Goal: Task Accomplishment & Management: Manage account settings

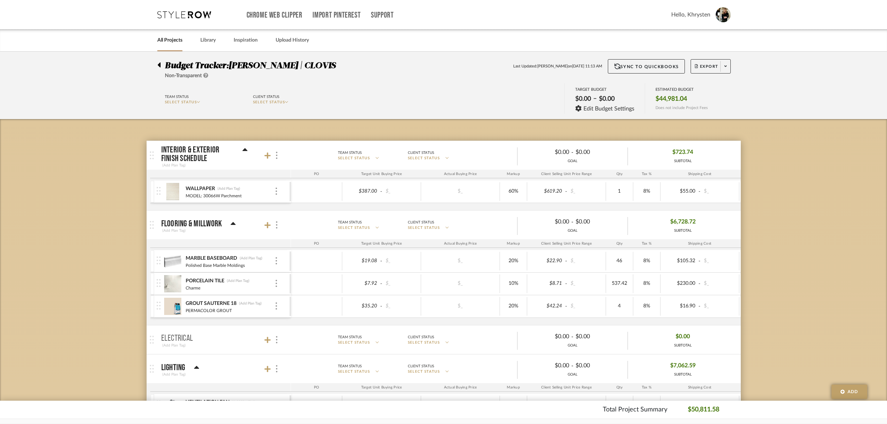
click at [158, 64] on icon at bounding box center [159, 64] width 3 height 5
click at [160, 64] on icon at bounding box center [159, 64] width 3 height 5
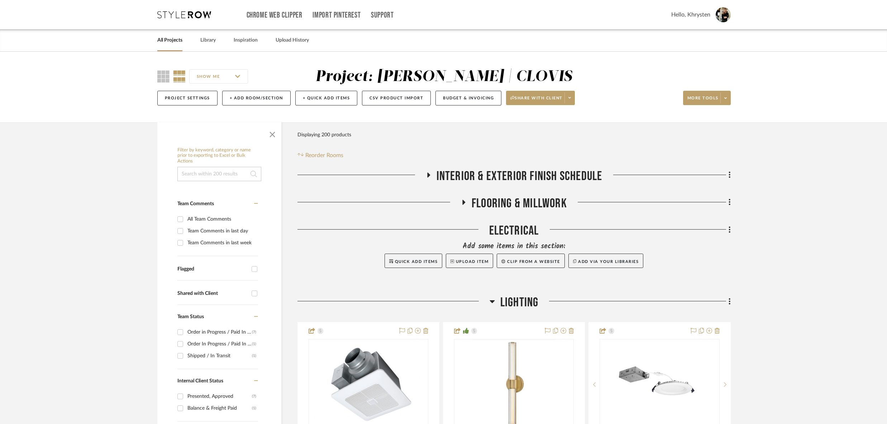
click at [173, 38] on link "All Projects" at bounding box center [169, 40] width 25 height 10
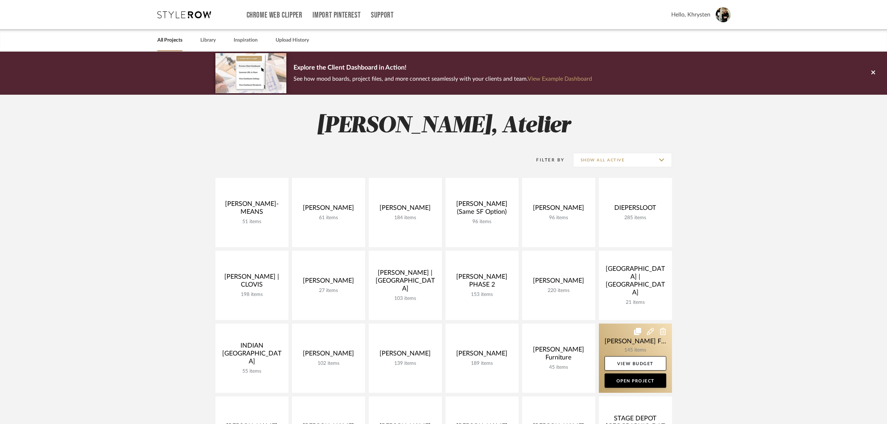
click at [648, 332] on icon at bounding box center [650, 331] width 7 height 7
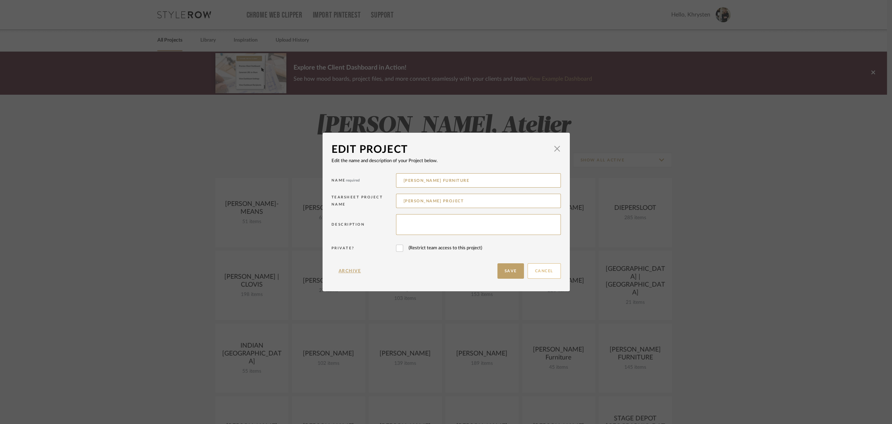
click at [548, 271] on button "Cancel" at bounding box center [544, 270] width 33 height 15
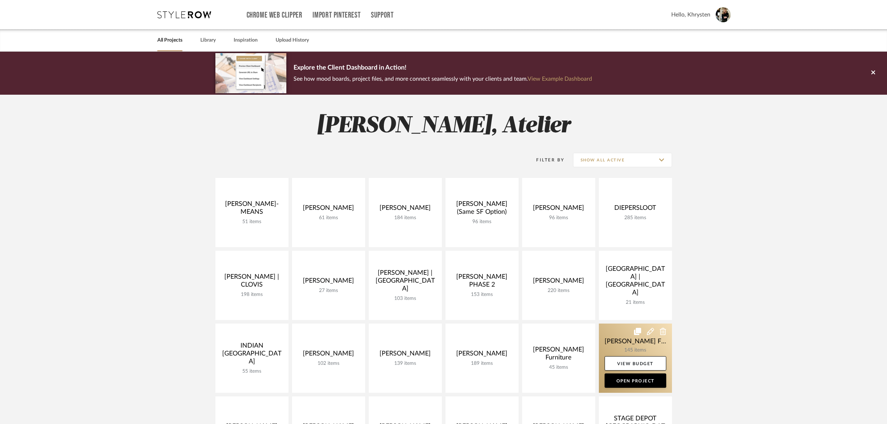
click at [630, 352] on link at bounding box center [635, 357] width 73 height 69
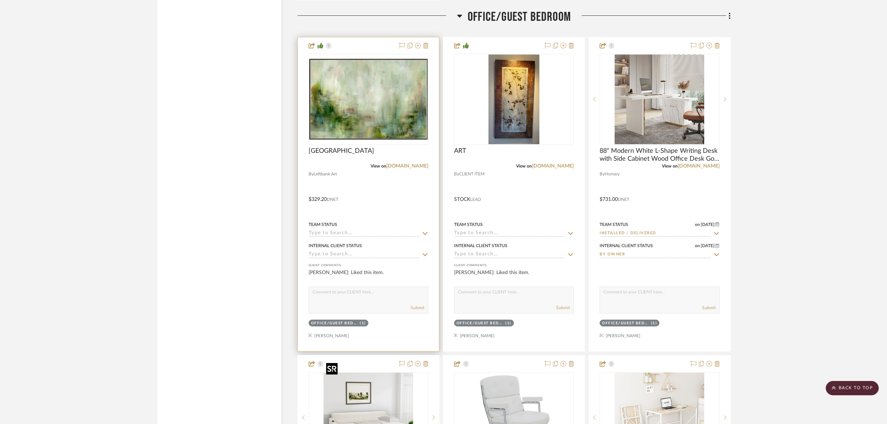
scroll to position [3235, 0]
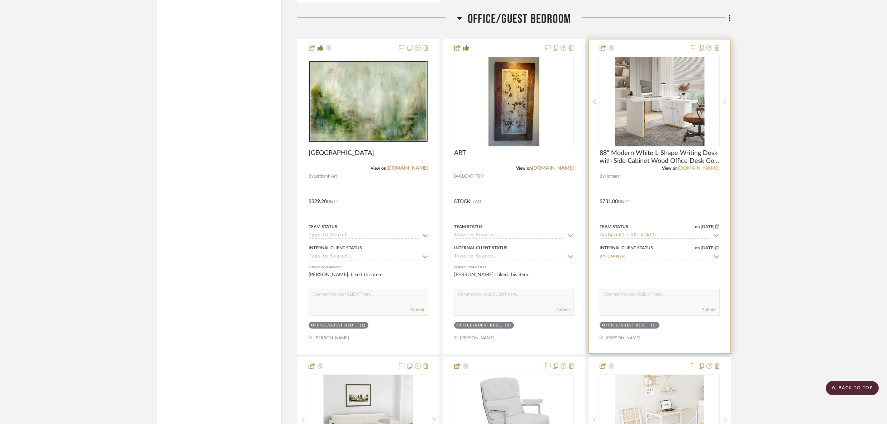
click at [710, 166] on link "[DOMAIN_NAME]" at bounding box center [699, 168] width 42 height 5
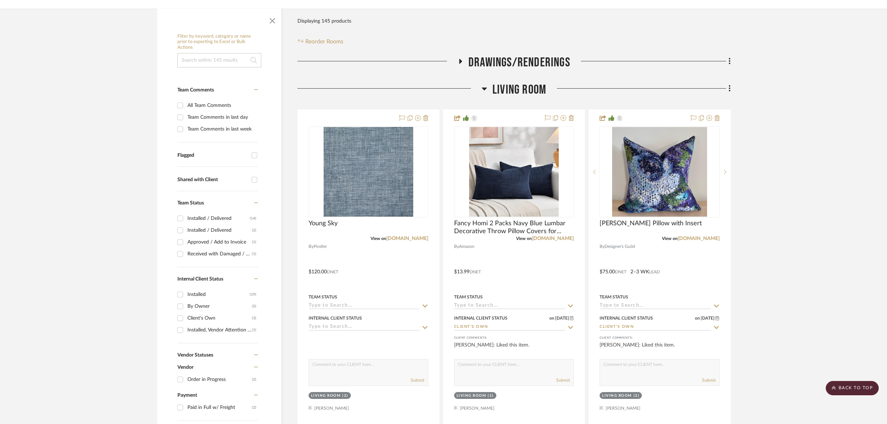
scroll to position [0, 0]
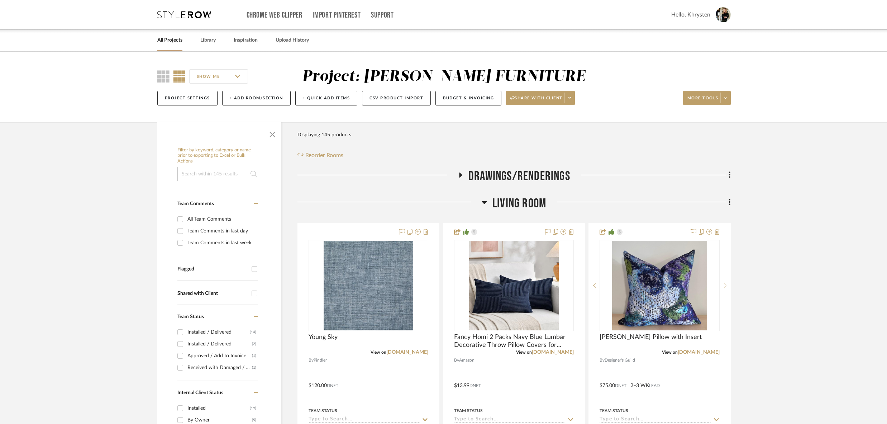
click at [217, 43] on div "All Projects Library Inspiration Upload History" at bounding box center [444, 40] width 594 height 22
click at [207, 40] on link "Library" at bounding box center [207, 40] width 15 height 10
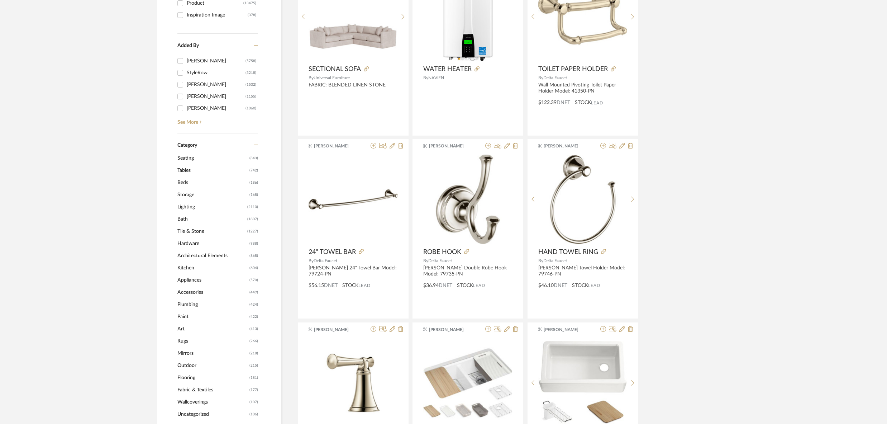
scroll to position [186, 0]
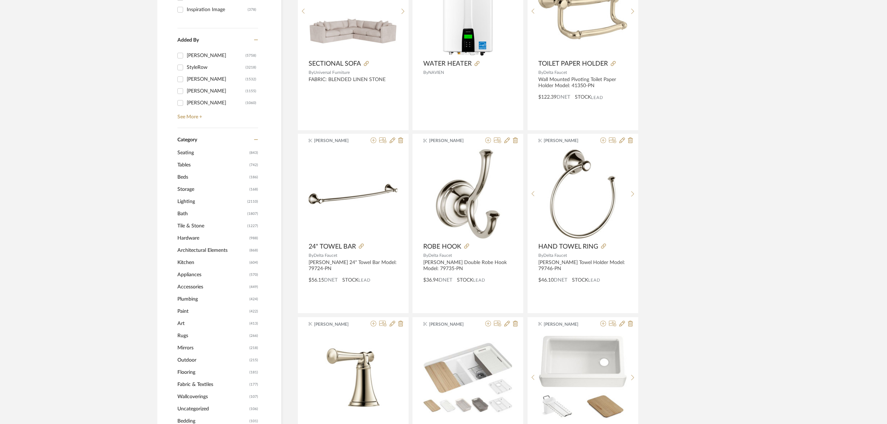
click at [188, 151] on span "Seating" at bounding box center [212, 153] width 70 height 12
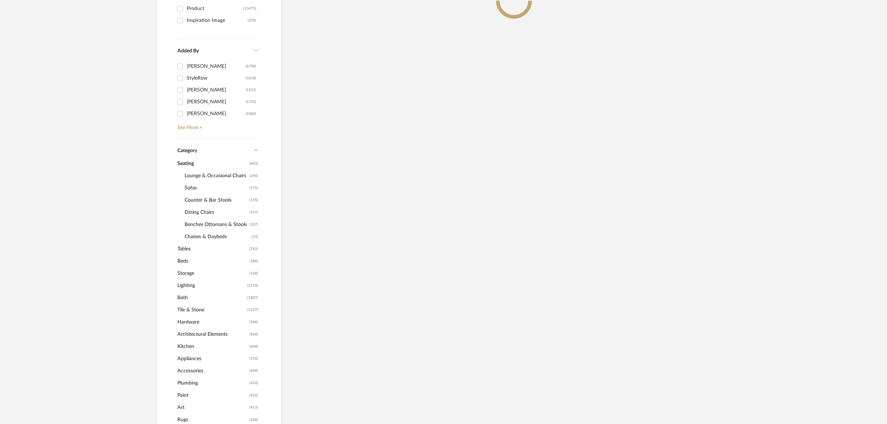
scroll to position [197, 0]
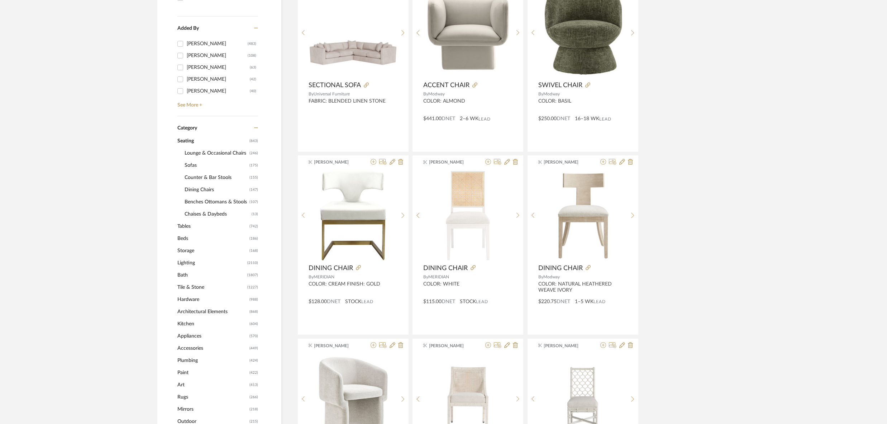
click at [216, 151] on span "Lounge & Occasional Chairs" at bounding box center [216, 153] width 63 height 12
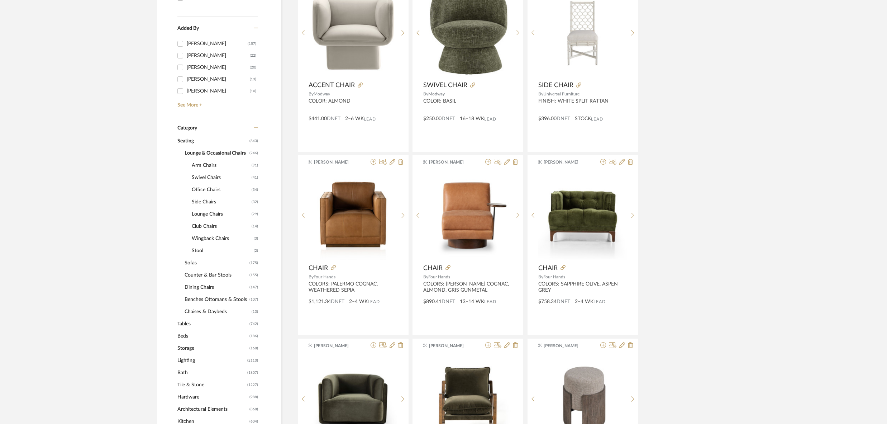
click at [215, 151] on span "Lounge & Occasional Chairs" at bounding box center [216, 153] width 63 height 12
click at [198, 285] on span "Dining Chairs" at bounding box center [216, 287] width 63 height 12
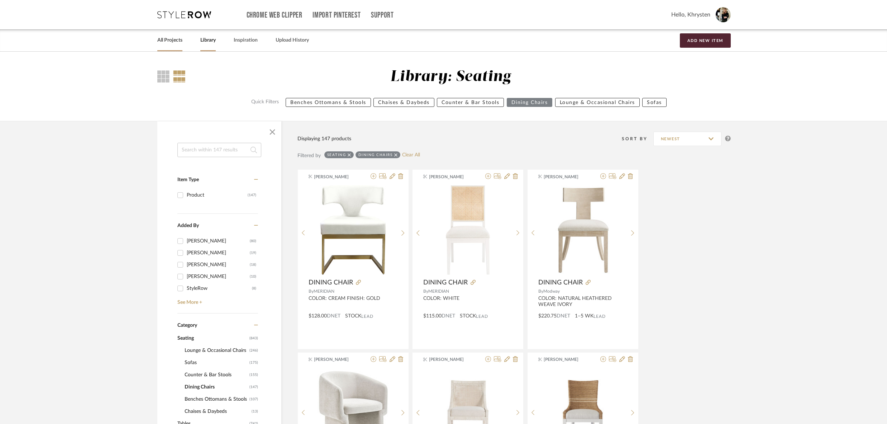
click at [168, 37] on link "All Projects" at bounding box center [169, 40] width 25 height 10
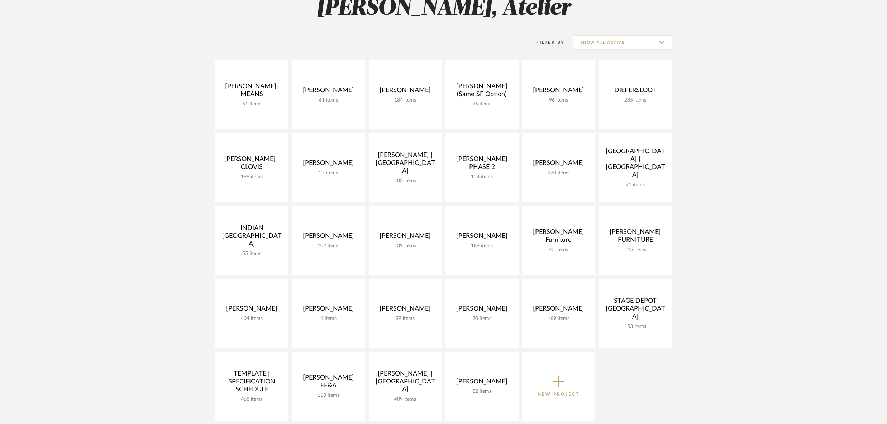
scroll to position [118, 0]
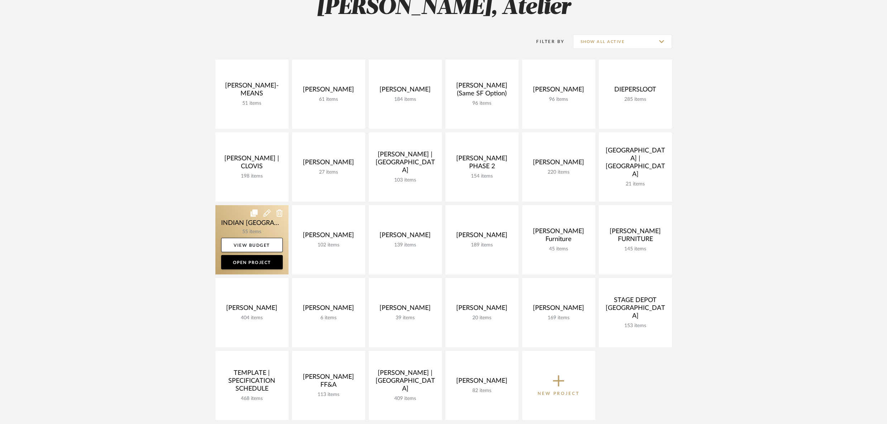
click at [251, 227] on link at bounding box center [251, 239] width 73 height 69
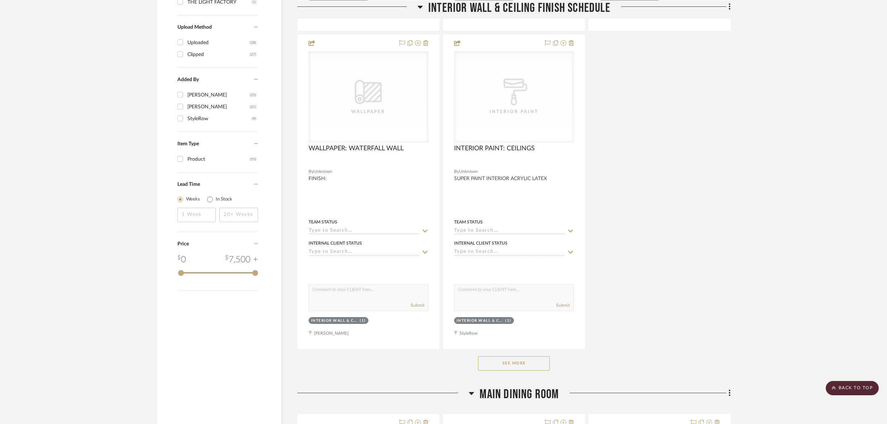
scroll to position [810, 0]
click at [515, 358] on button "See More" at bounding box center [514, 362] width 72 height 14
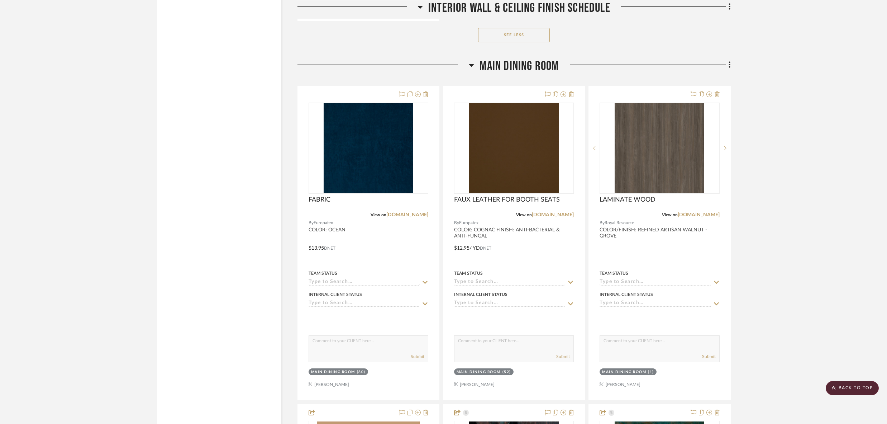
scroll to position [1446, 0]
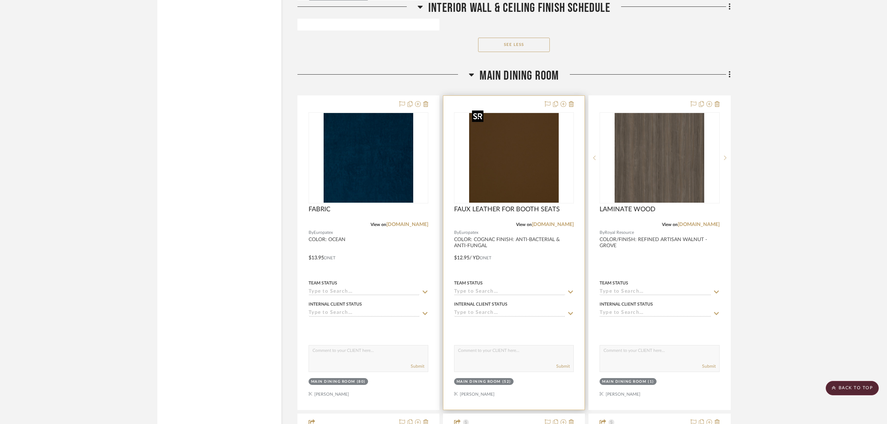
click at [502, 157] on img "0" at bounding box center [514, 158] width 90 height 90
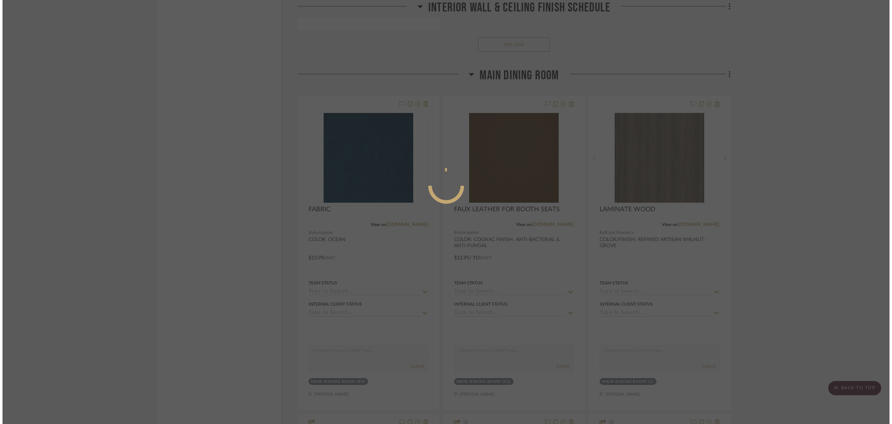
scroll to position [0, 0]
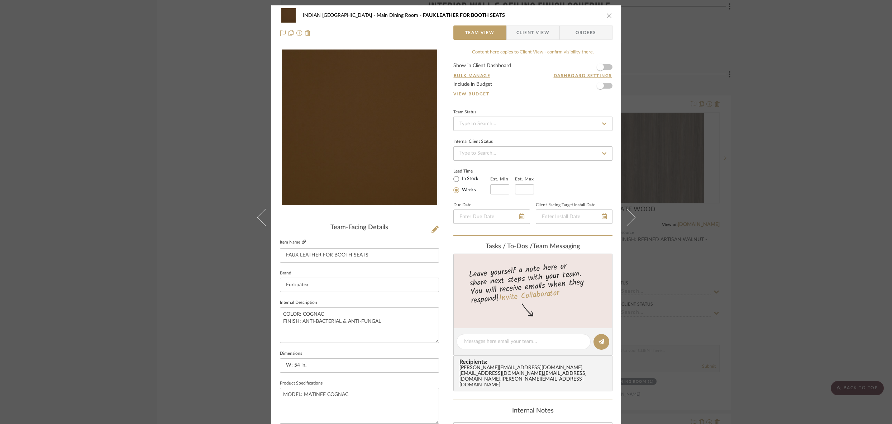
click at [303, 240] on icon at bounding box center [304, 241] width 4 height 4
click at [608, 13] on icon "close" at bounding box center [609, 16] width 6 height 6
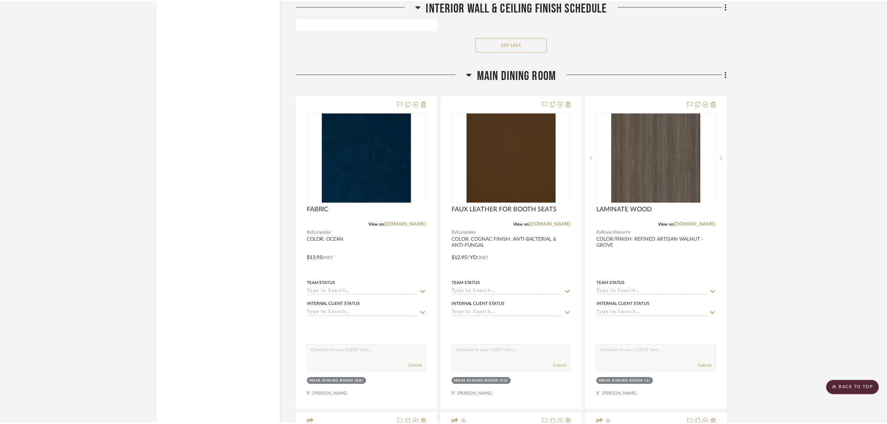
scroll to position [1446, 0]
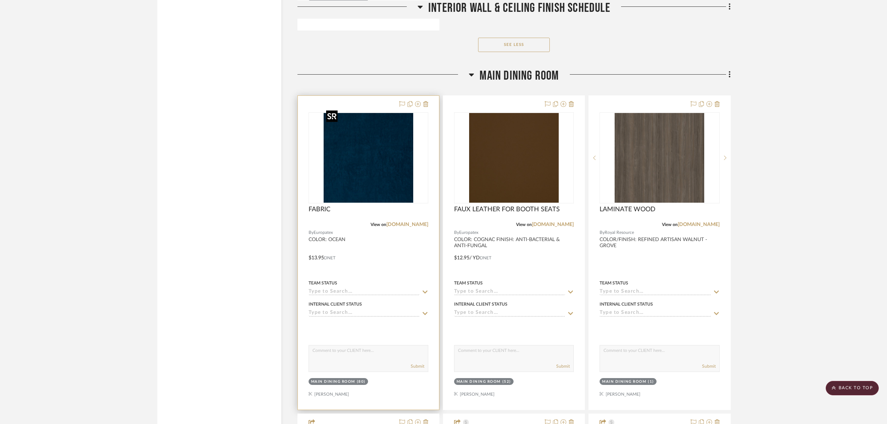
click at [377, 172] on img "0" at bounding box center [369, 158] width 90 height 90
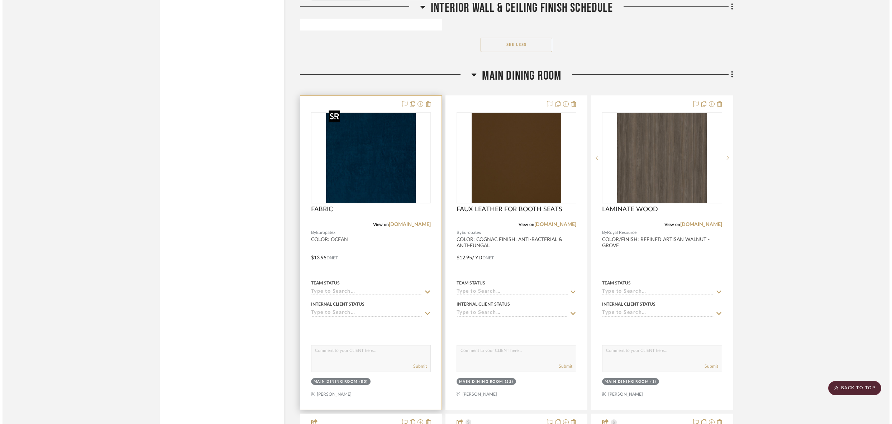
scroll to position [0, 0]
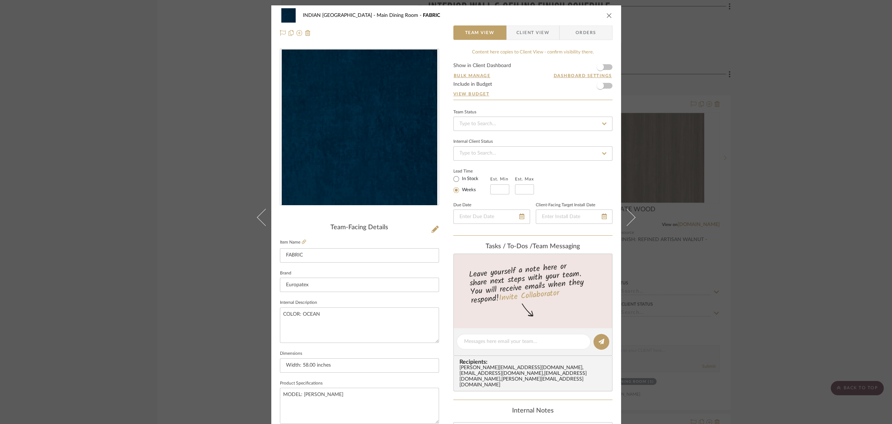
click at [607, 14] on icon "close" at bounding box center [609, 16] width 6 height 6
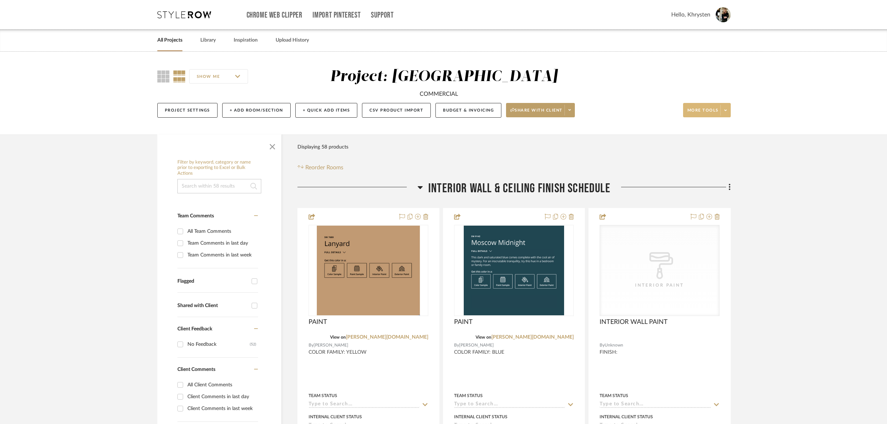
click at [700, 108] on span "More tools" at bounding box center [703, 113] width 31 height 11
click at [704, 181] on span "Bulk Actions" at bounding box center [714, 182] width 46 height 6
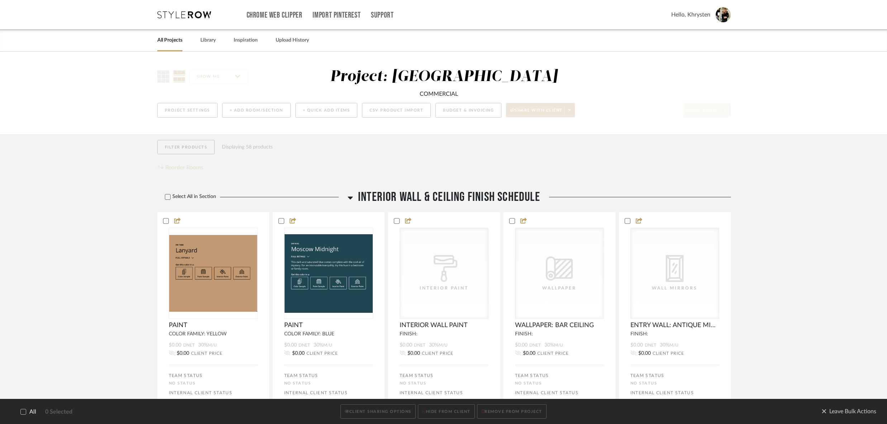
click at [24, 412] on icon at bounding box center [23, 412] width 5 height 4
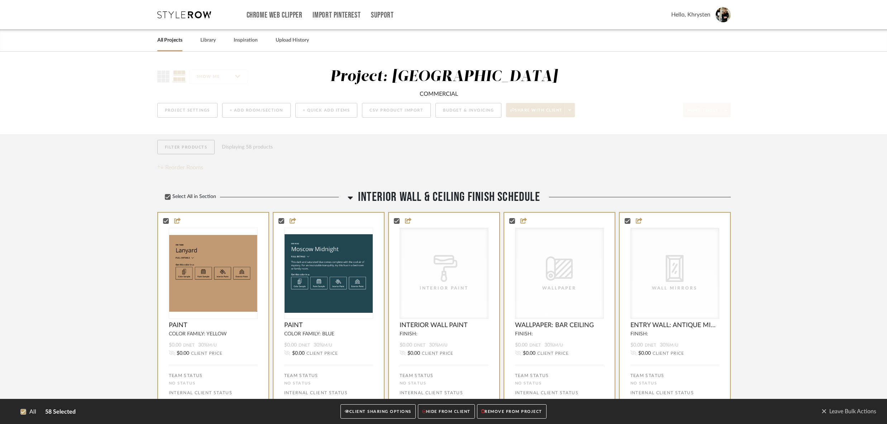
click at [372, 410] on button "CLIENT SHARING OPTIONS" at bounding box center [378, 411] width 75 height 15
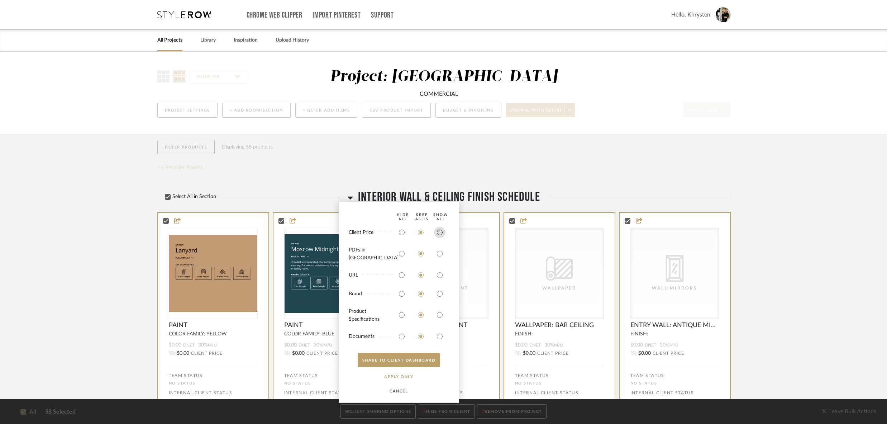
click at [441, 238] on input "radio" at bounding box center [439, 232] width 11 height 11
radio input "true"
click at [437, 258] on input "radio" at bounding box center [439, 253] width 11 height 11
radio input "true"
click at [438, 316] on input "radio" at bounding box center [439, 314] width 11 height 11
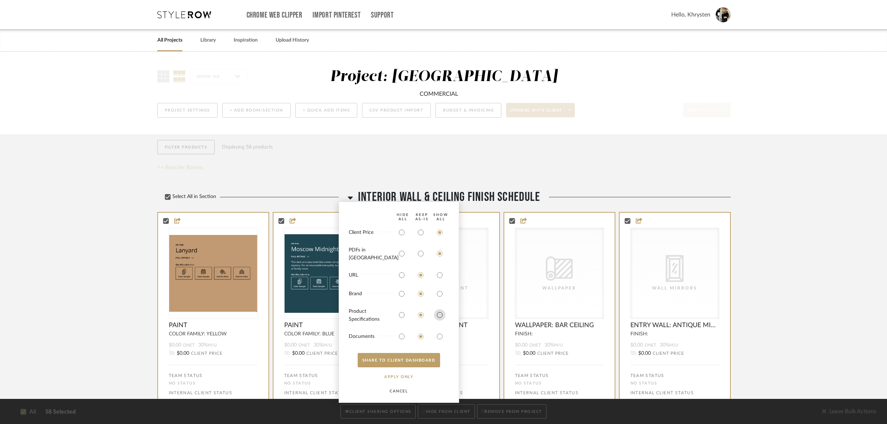
radio input "true"
click at [438, 337] on input "radio" at bounding box center [439, 335] width 11 height 11
radio input "true"
click at [425, 361] on button "SHARE TO CLIENT Dashboard" at bounding box center [399, 360] width 82 height 14
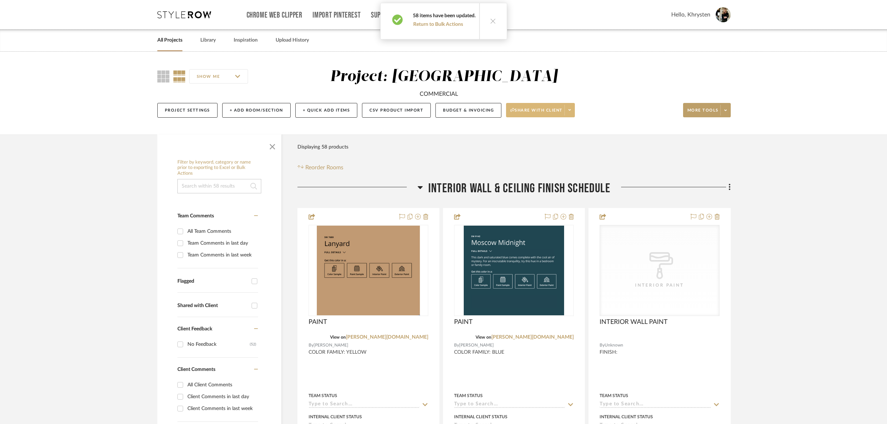
click at [571, 110] on span at bounding box center [570, 110] width 10 height 11
click at [528, 148] on span "Generate URL to Share" at bounding box center [541, 148] width 61 height 6
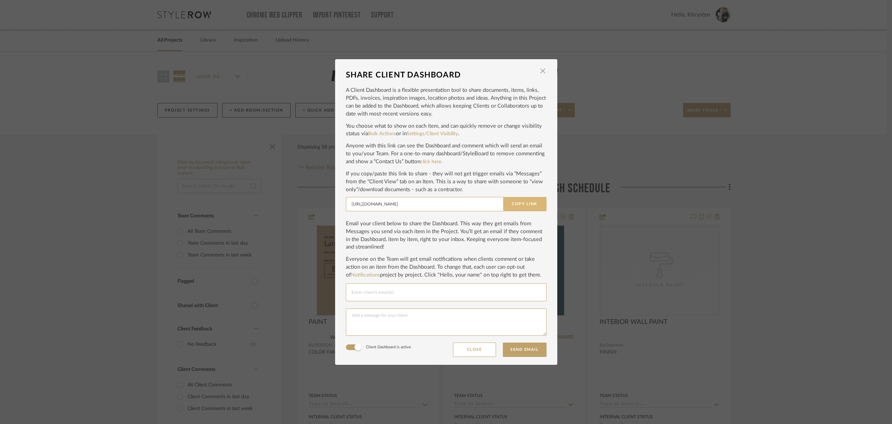
click at [521, 203] on button "Copy Link" at bounding box center [524, 204] width 43 height 14
click at [538, 71] on span "button" at bounding box center [543, 71] width 14 height 14
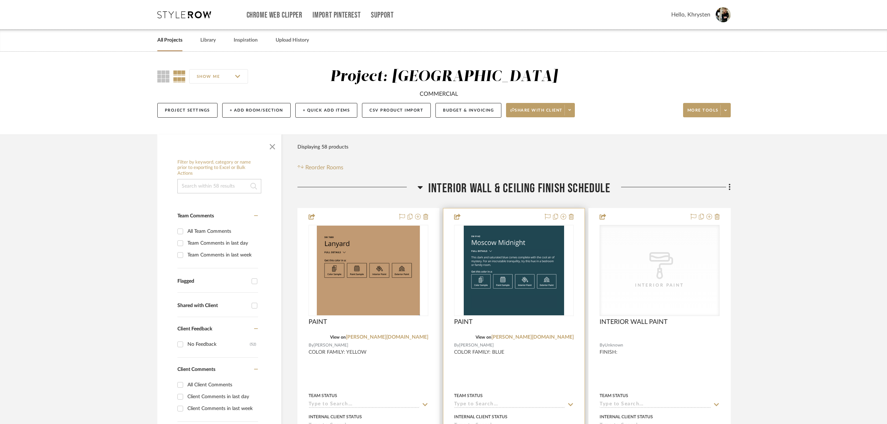
click at [505, 381] on div at bounding box center [513, 365] width 141 height 314
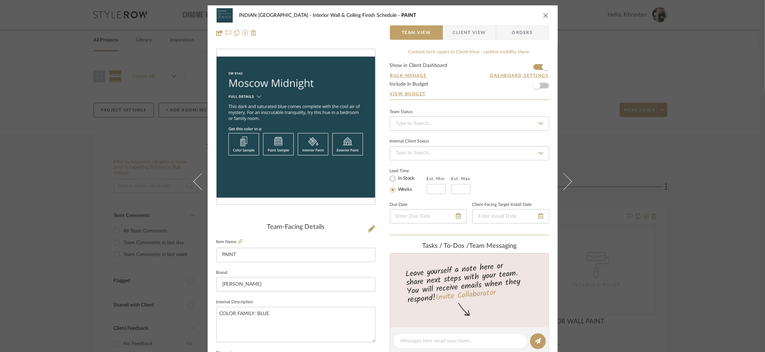
click at [544, 14] on icon "close" at bounding box center [546, 16] width 6 height 6
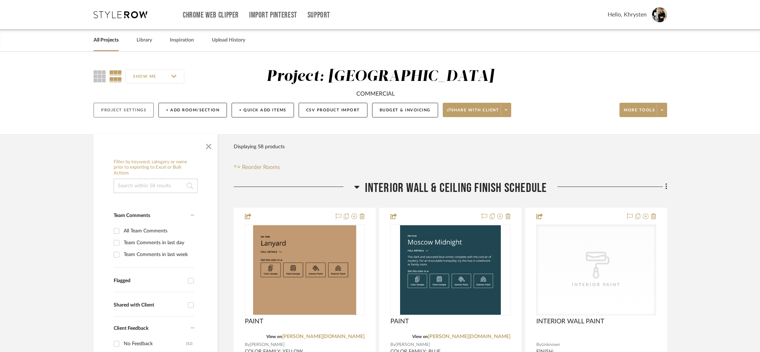
click at [113, 110] on button "Project Settings" at bounding box center [124, 110] width 60 height 15
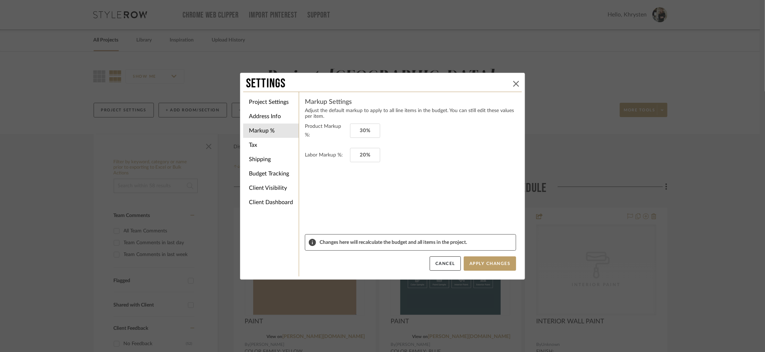
click at [513, 82] on icon at bounding box center [516, 84] width 6 height 6
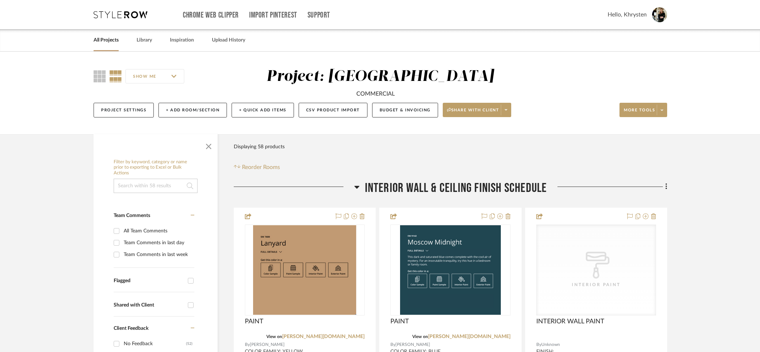
click at [104, 41] on link "All Projects" at bounding box center [106, 40] width 25 height 10
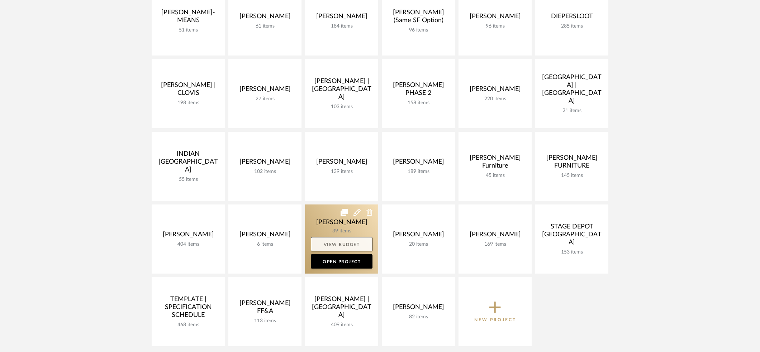
scroll to position [194, 0]
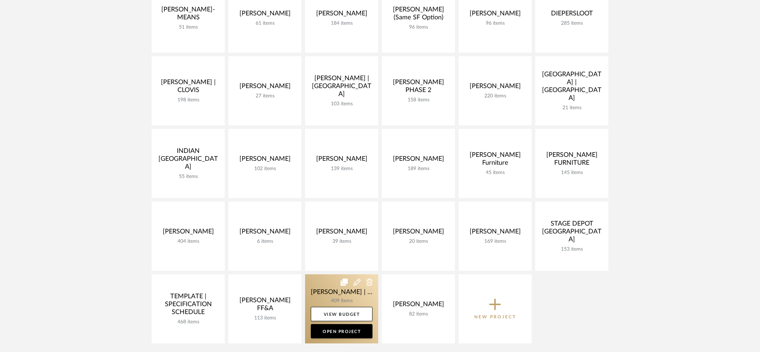
click at [342, 288] on link at bounding box center [341, 309] width 73 height 69
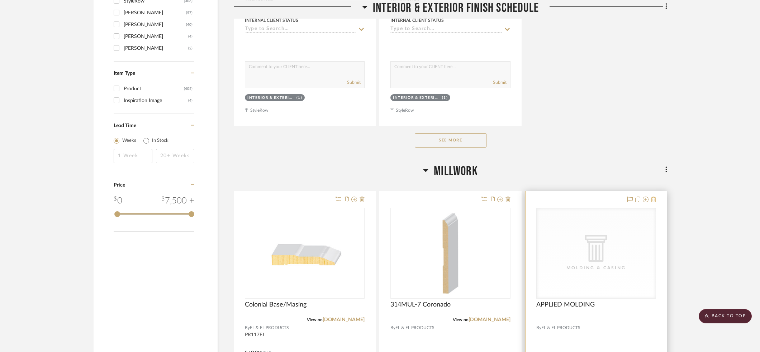
scroll to position [1049, 0]
click at [655, 198] on icon at bounding box center [653, 201] width 5 height 6
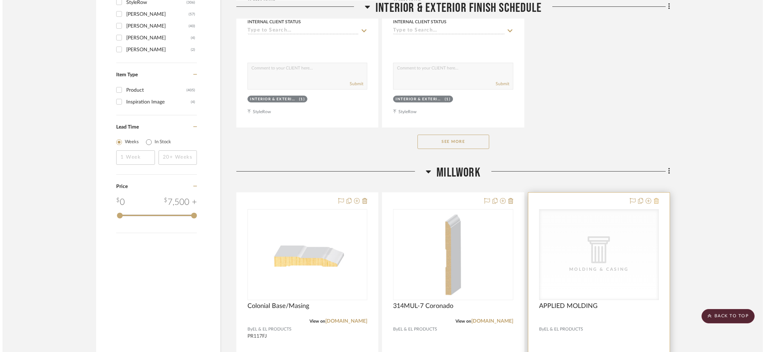
scroll to position [0, 0]
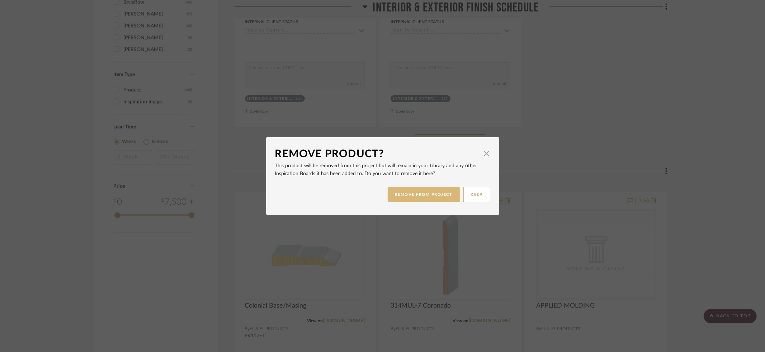
click at [405, 196] on button "REMOVE FROM PROJECT" at bounding box center [423, 194] width 72 height 15
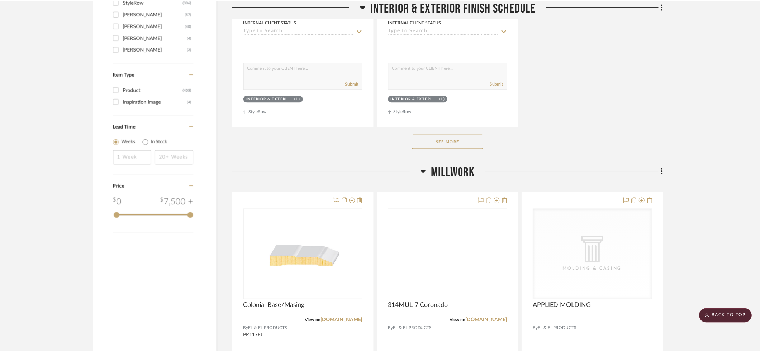
scroll to position [1049, 0]
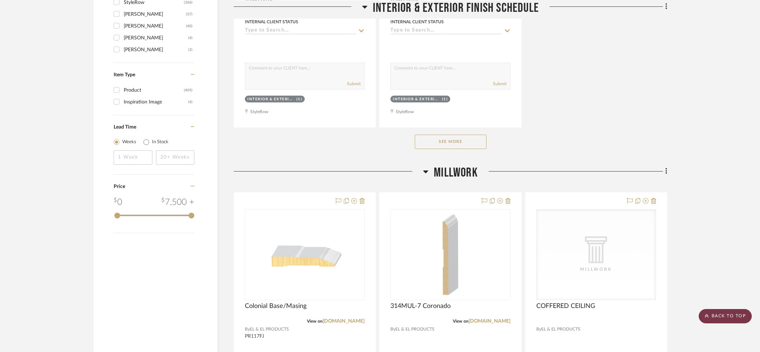
click at [730, 322] on scroll-to-top-button "BACK TO TOP" at bounding box center [725, 316] width 53 height 14
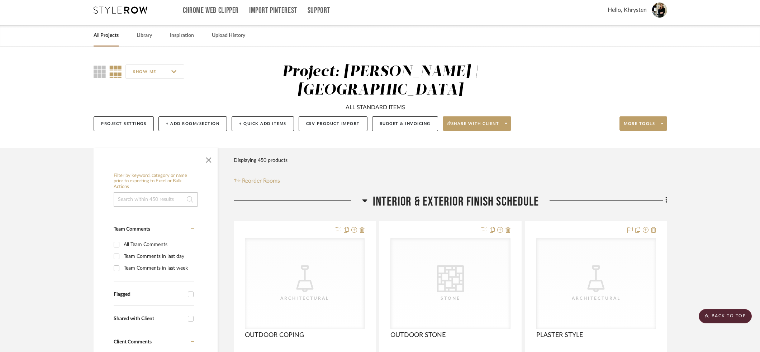
scroll to position [0, 0]
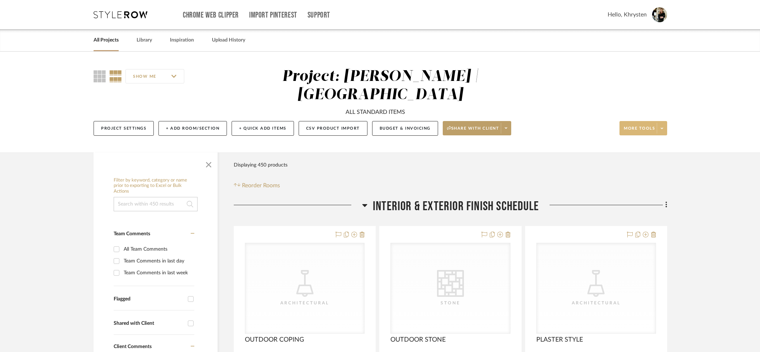
click at [638, 121] on button "More tools" at bounding box center [643, 128] width 48 height 14
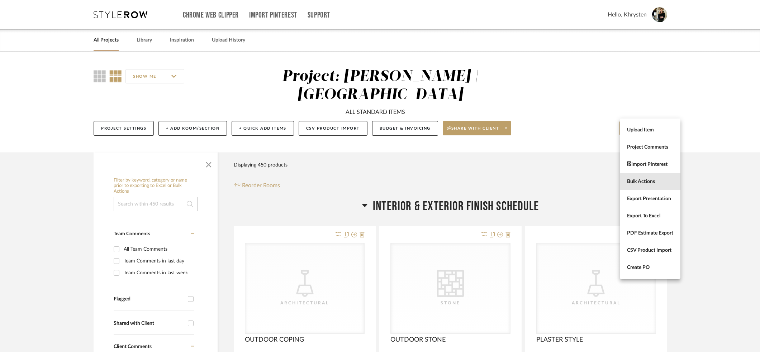
click at [636, 179] on span "Bulk Actions" at bounding box center [650, 182] width 46 height 6
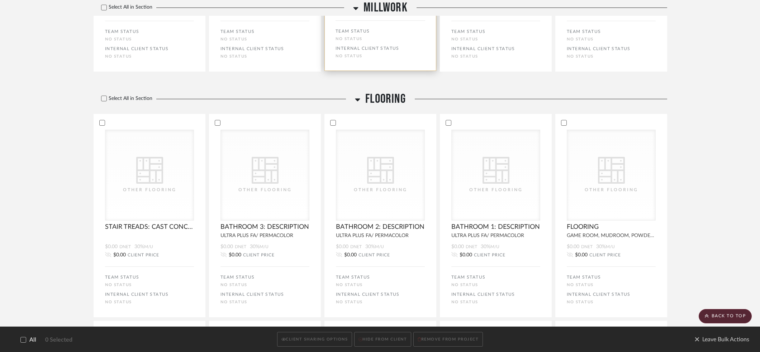
scroll to position [1231, 0]
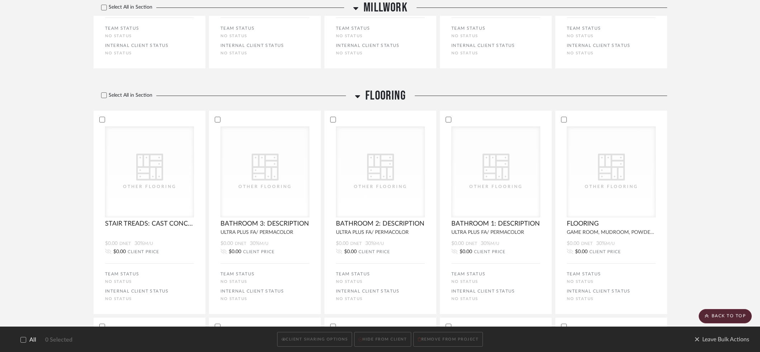
click at [717, 339] on span "Leave Bulk Actions" at bounding box center [721, 339] width 55 height 11
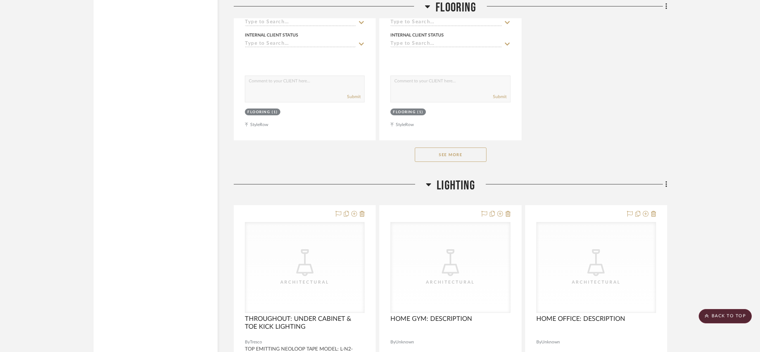
scroll to position [2722, 0]
click at [461, 146] on button "See More" at bounding box center [451, 153] width 72 height 14
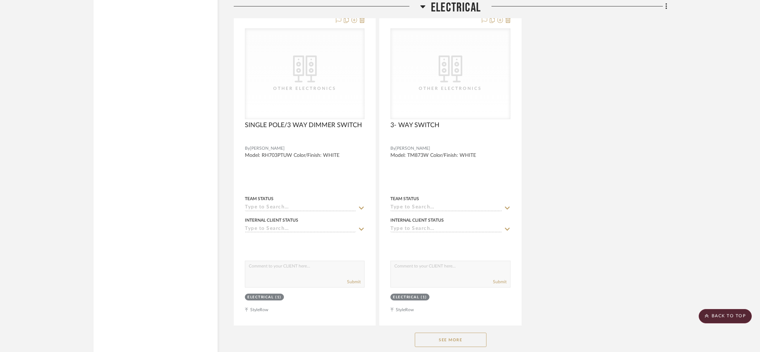
scroll to position [4884, 0]
click at [423, 7] on icon at bounding box center [422, 6] width 5 height 3
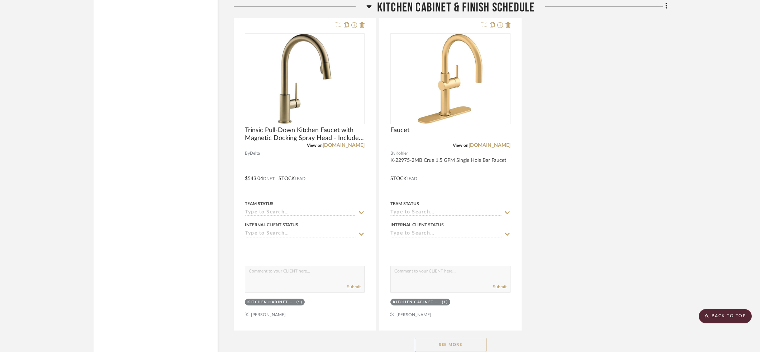
scroll to position [5948, 0]
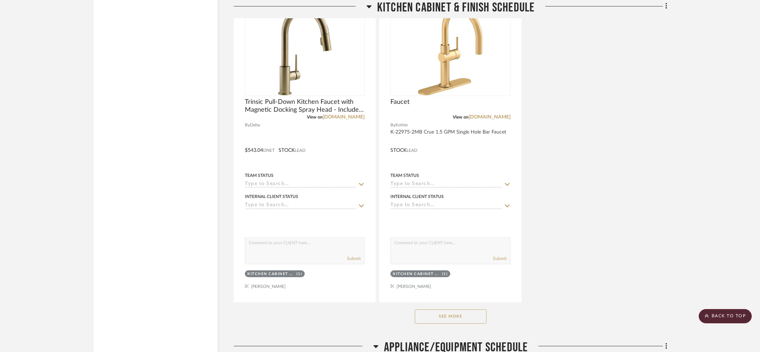
click at [449, 310] on button "See More" at bounding box center [451, 317] width 72 height 14
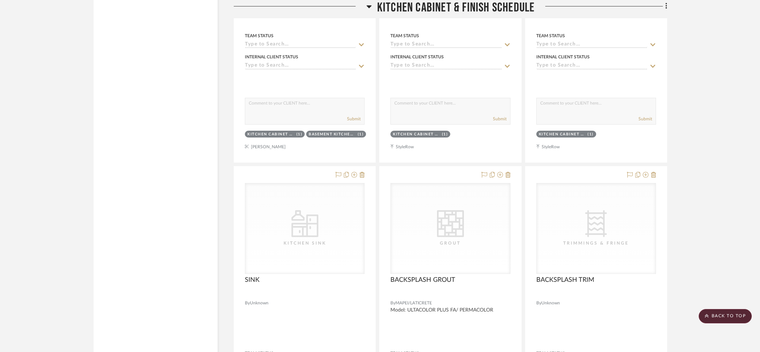
scroll to position [6407, 0]
click at [362, 172] on icon at bounding box center [362, 175] width 5 height 6
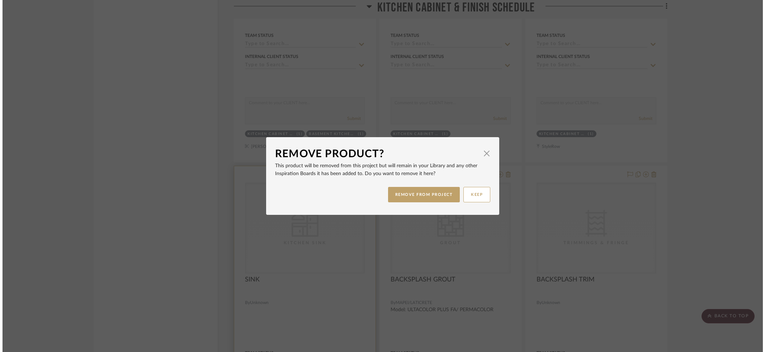
scroll to position [0, 0]
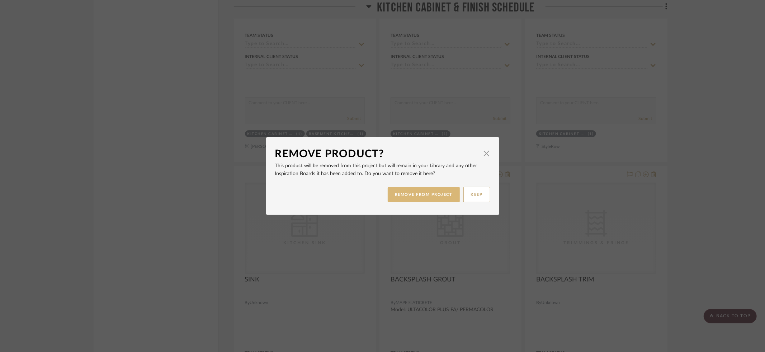
click at [437, 194] on button "REMOVE FROM PROJECT" at bounding box center [423, 194] width 72 height 15
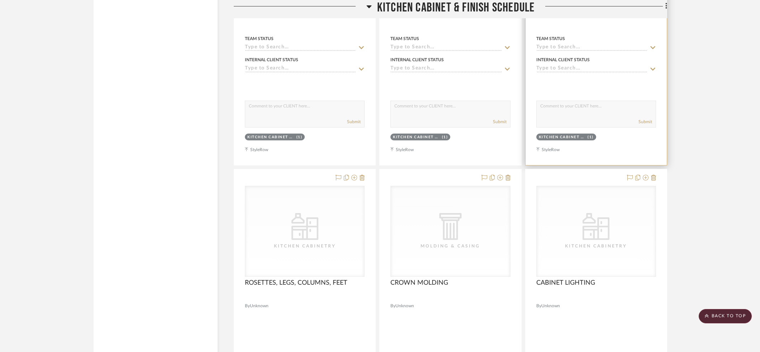
scroll to position [7041, 0]
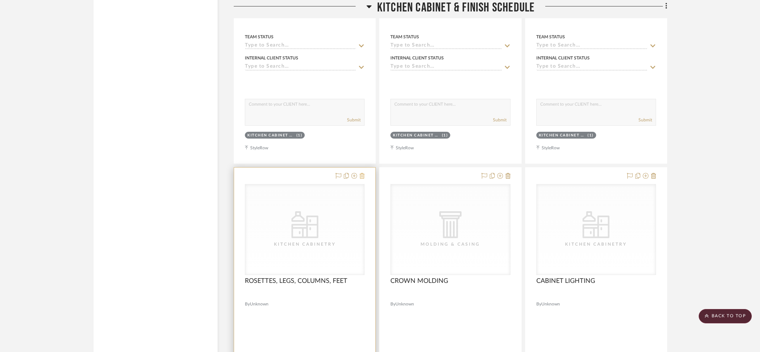
click at [362, 173] on icon at bounding box center [362, 176] width 5 height 6
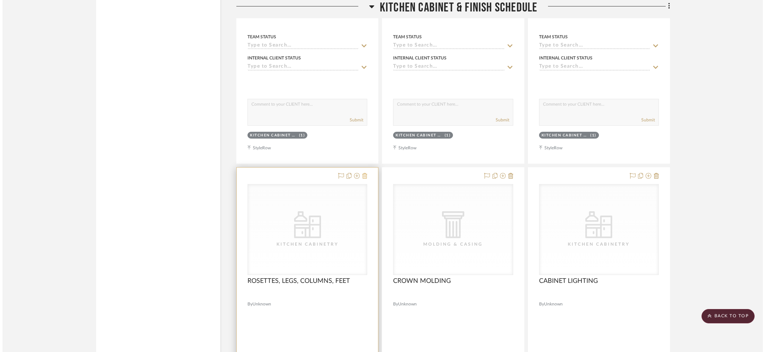
scroll to position [0, 0]
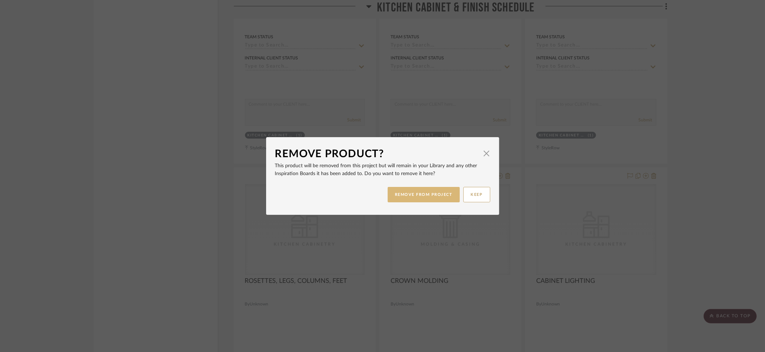
click at [398, 198] on button "REMOVE FROM PROJECT" at bounding box center [423, 194] width 72 height 15
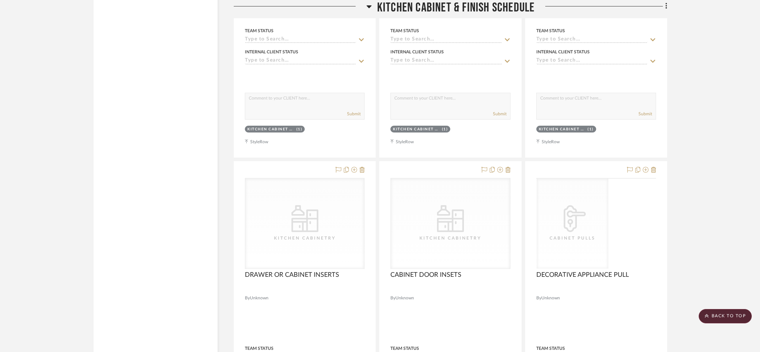
scroll to position [7998, 0]
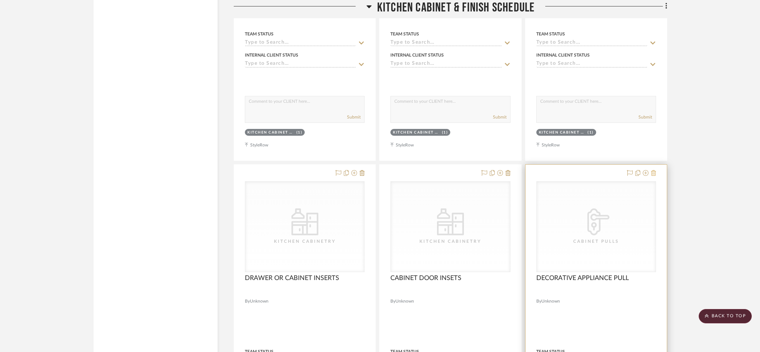
click at [654, 170] on icon at bounding box center [653, 173] width 5 height 6
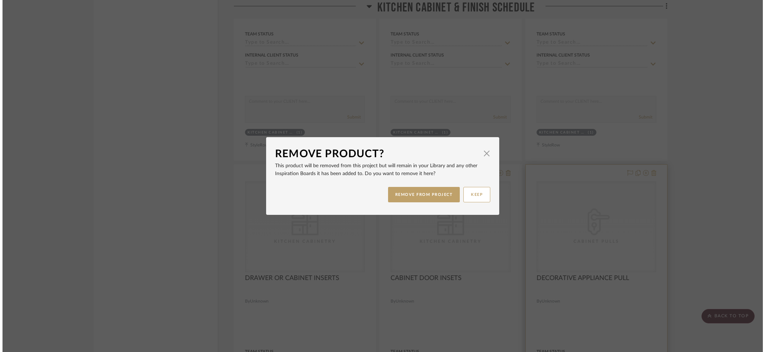
scroll to position [0, 0]
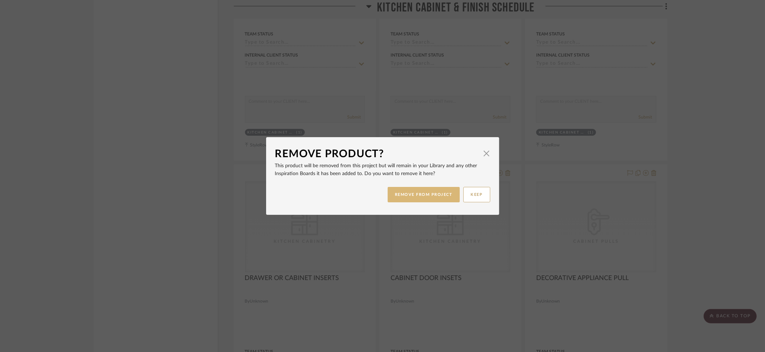
click at [415, 199] on button "REMOVE FROM PROJECT" at bounding box center [423, 194] width 72 height 15
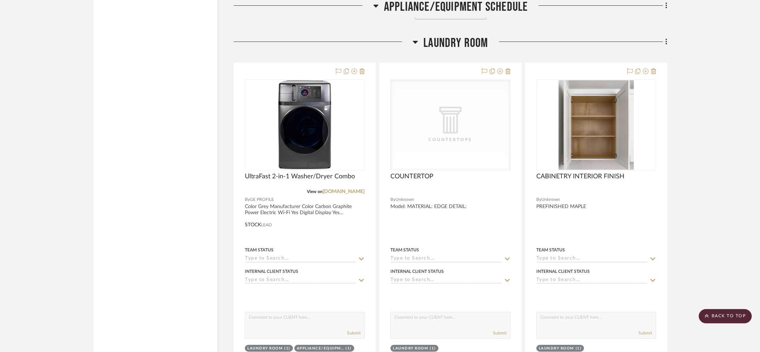
scroll to position [10132, 0]
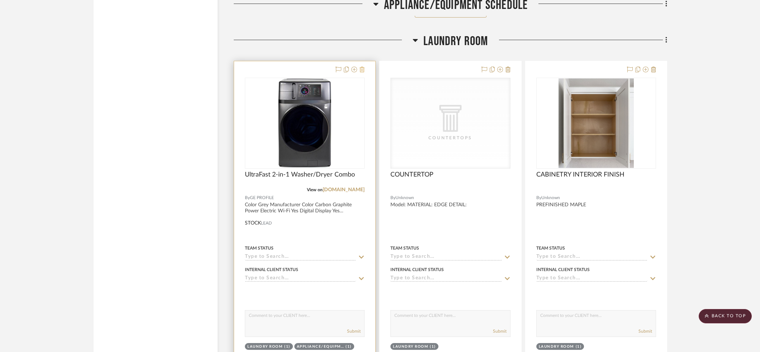
click at [362, 67] on icon at bounding box center [362, 70] width 5 height 6
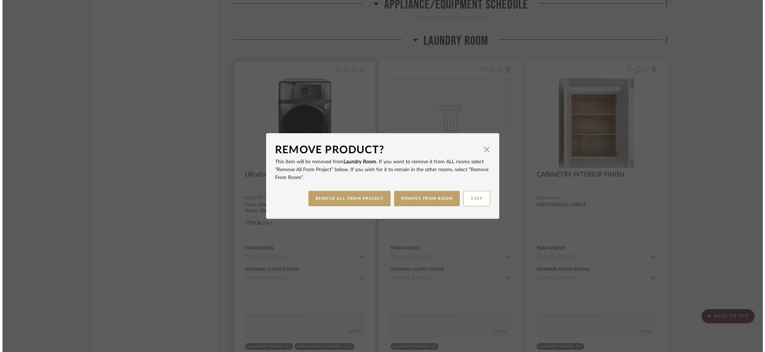
scroll to position [0, 0]
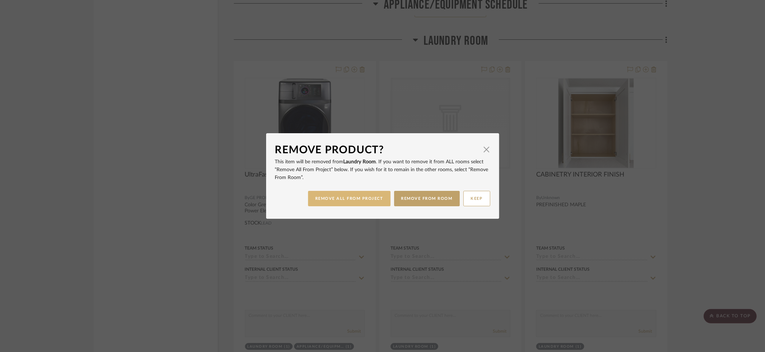
click at [361, 198] on button "REMOVE ALL FROM PROJECT" at bounding box center [349, 198] width 82 height 15
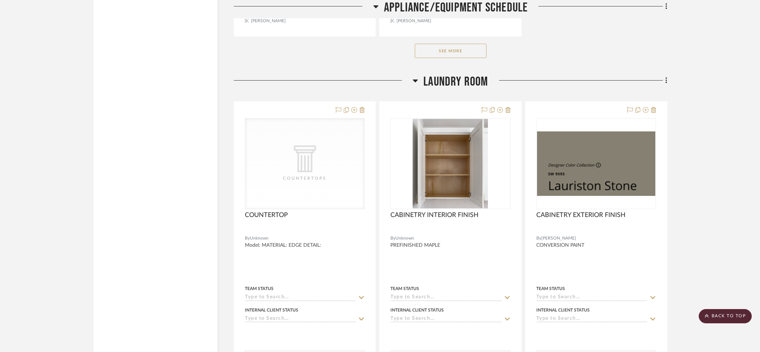
scroll to position [10088, 0]
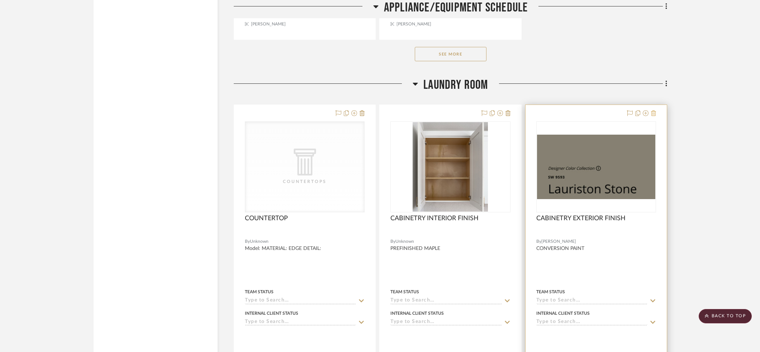
click at [654, 110] on icon at bounding box center [653, 113] width 5 height 6
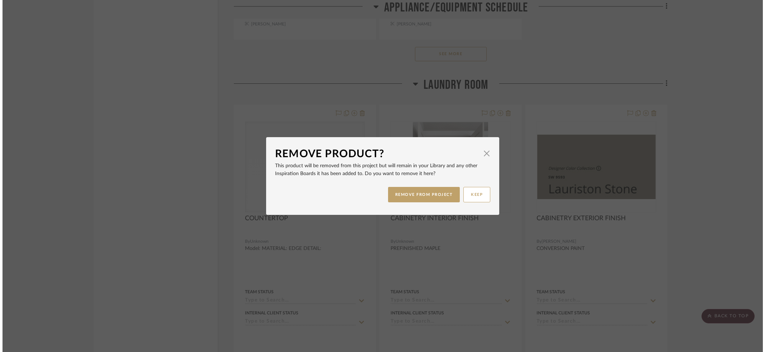
scroll to position [0, 0]
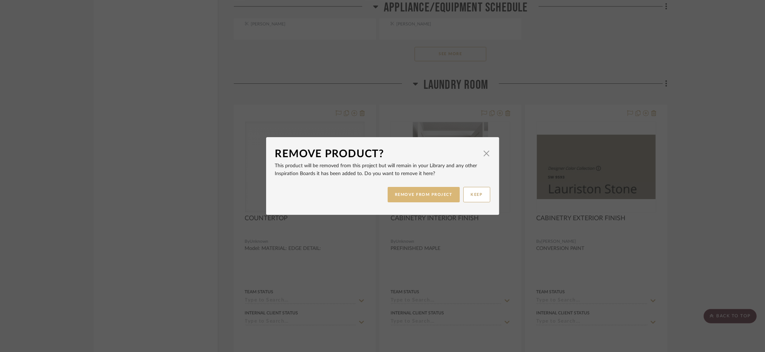
click at [409, 193] on button "REMOVE FROM PROJECT" at bounding box center [423, 194] width 72 height 15
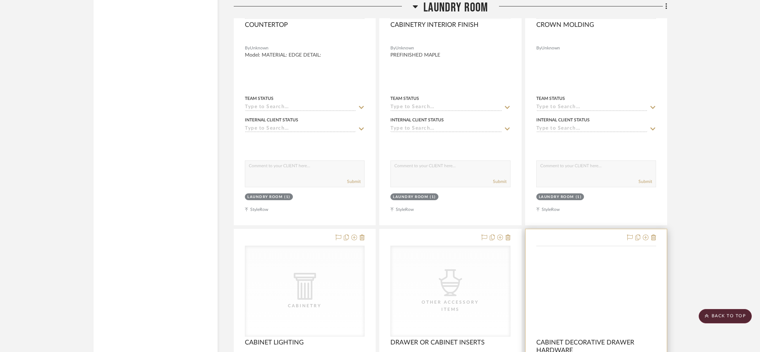
scroll to position [10284, 0]
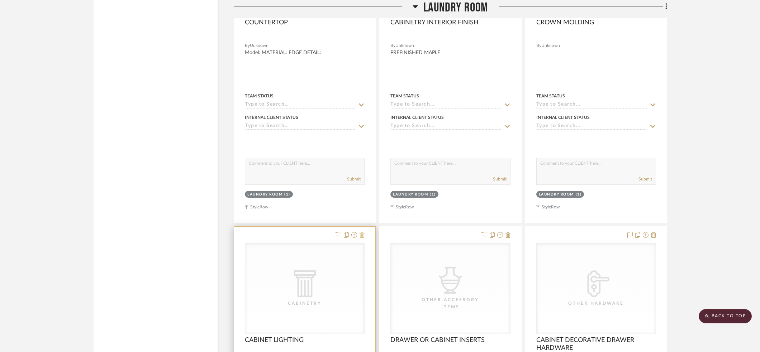
click at [363, 232] on icon at bounding box center [362, 235] width 5 height 6
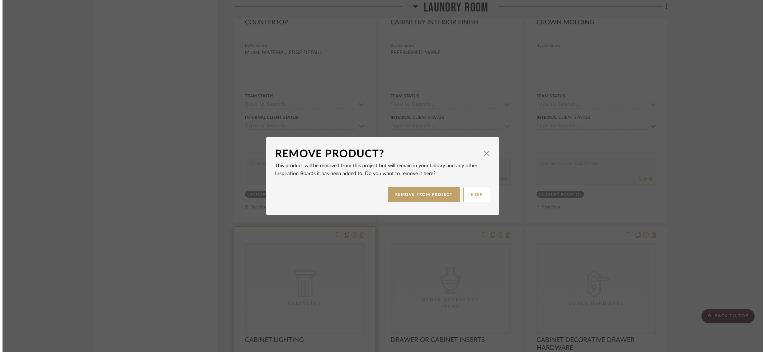
scroll to position [0, 0]
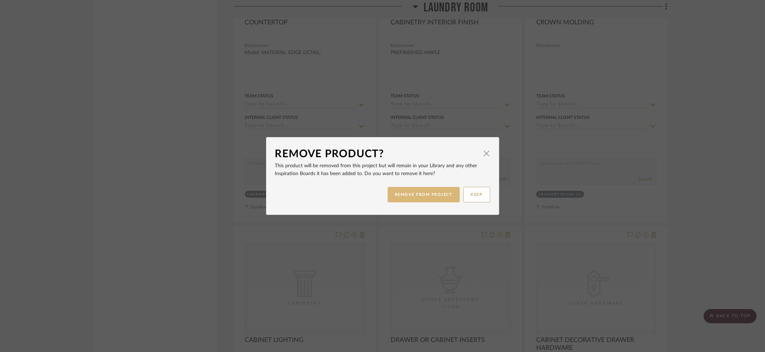
click at [414, 194] on button "REMOVE FROM PROJECT" at bounding box center [423, 194] width 72 height 15
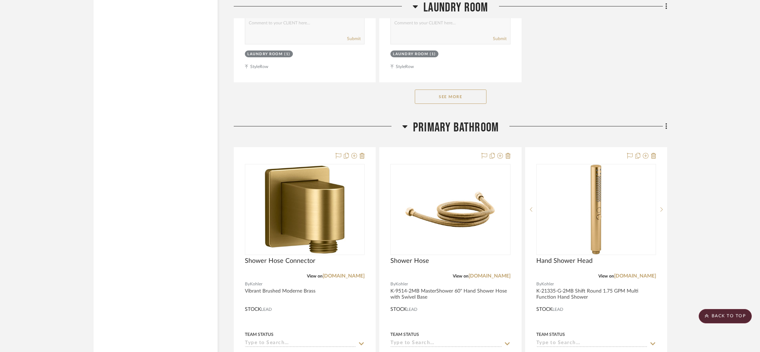
scroll to position [11061, 0]
click at [443, 89] on button "See More" at bounding box center [451, 96] width 72 height 14
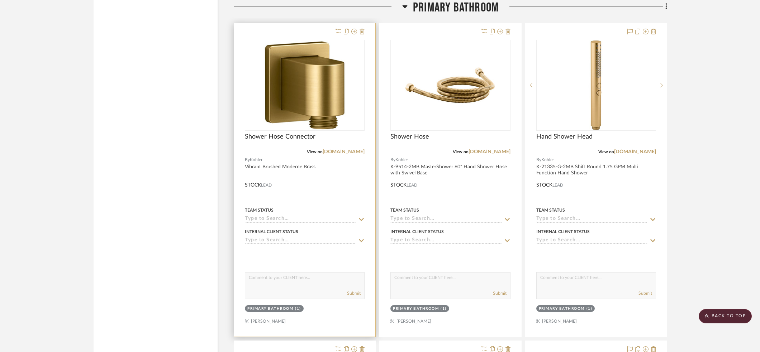
scroll to position [11182, 0]
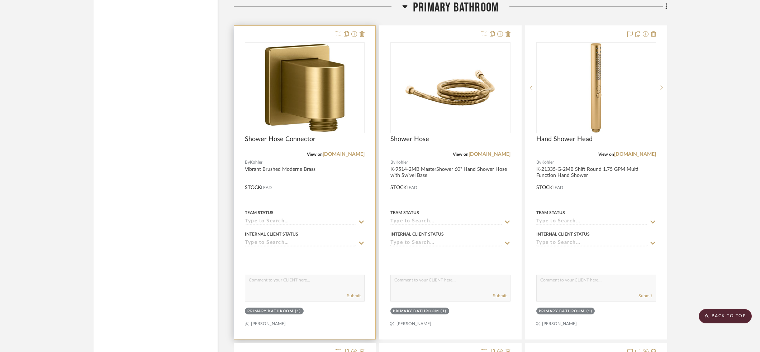
click at [279, 240] on input at bounding box center [300, 243] width 111 height 7
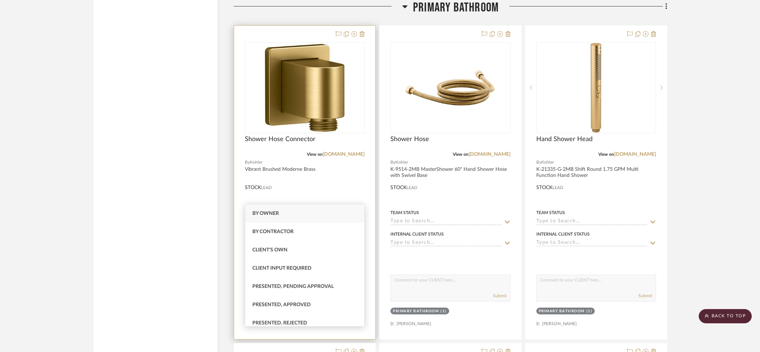
click at [313, 231] on div "Internal Client Status" at bounding box center [305, 234] width 120 height 6
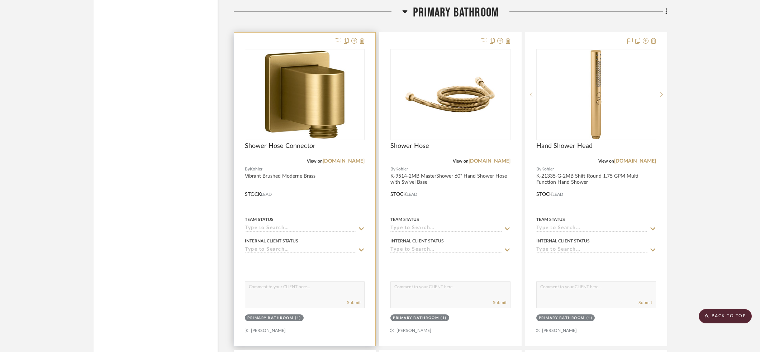
scroll to position [11174, 0]
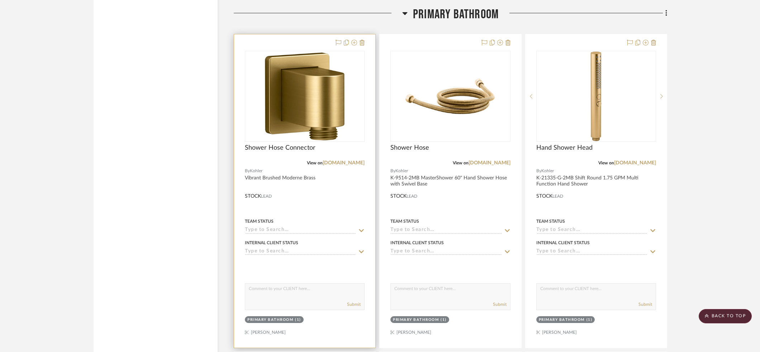
click at [268, 227] on input at bounding box center [300, 230] width 111 height 7
click at [329, 149] on div at bounding box center [304, 191] width 141 height 314
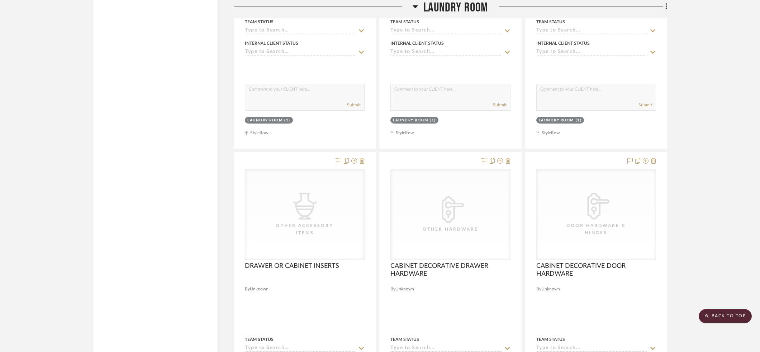
scroll to position [10362, 0]
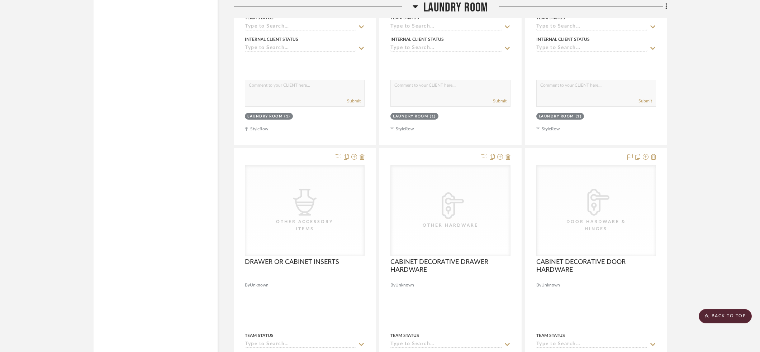
click at [415, 6] on icon at bounding box center [415, 6] width 5 height 3
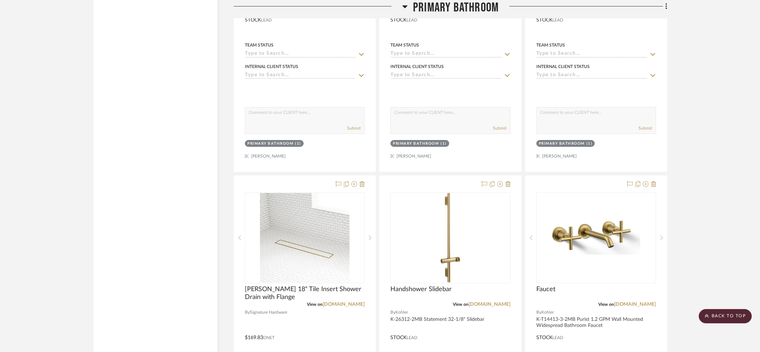
click at [405, 5] on icon at bounding box center [404, 6] width 5 height 3
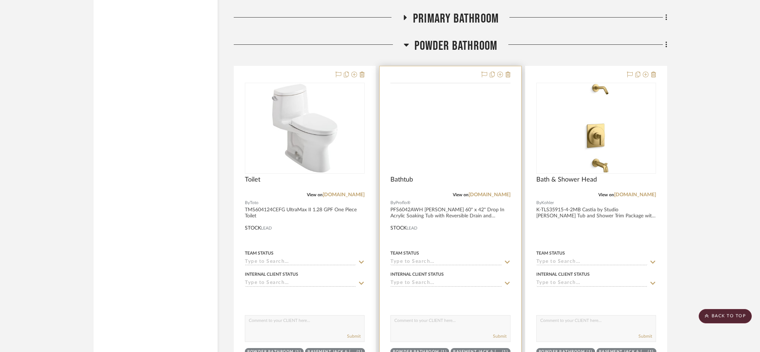
scroll to position [10171, 0]
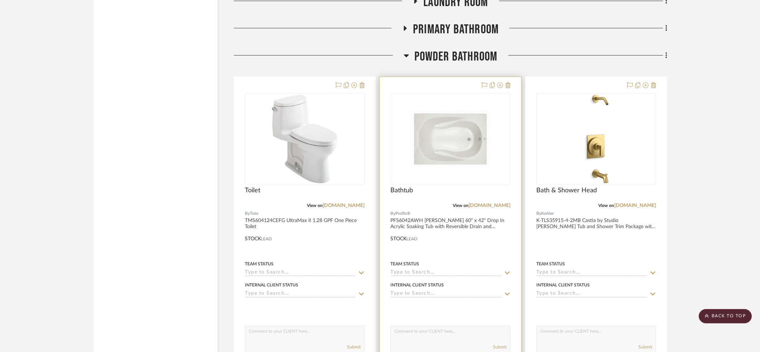
click at [512, 77] on div at bounding box center [450, 234] width 141 height 314
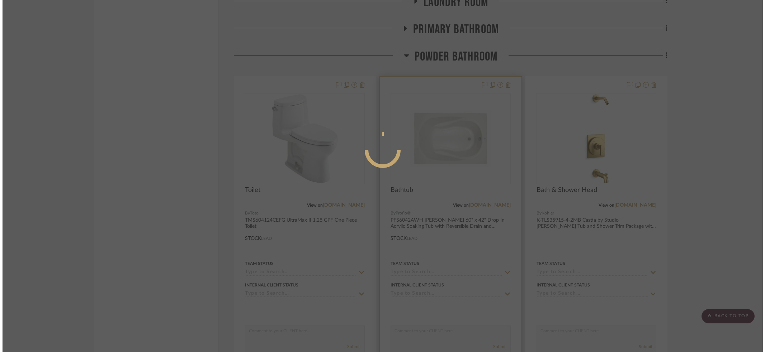
scroll to position [0, 0]
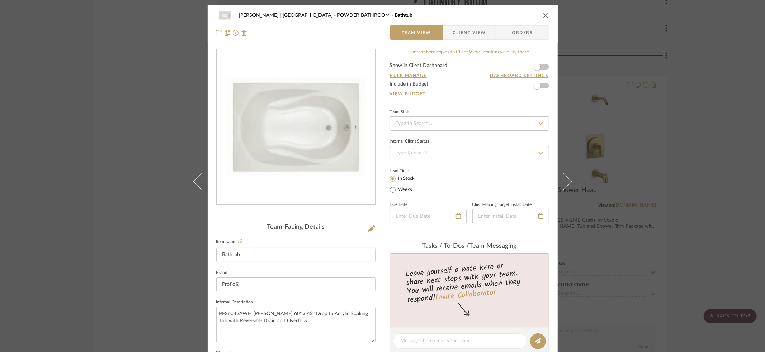
click at [543, 14] on icon "close" at bounding box center [546, 16] width 6 height 6
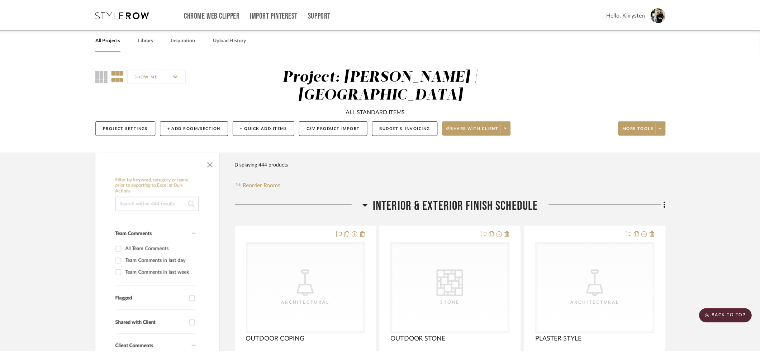
scroll to position [10171, 0]
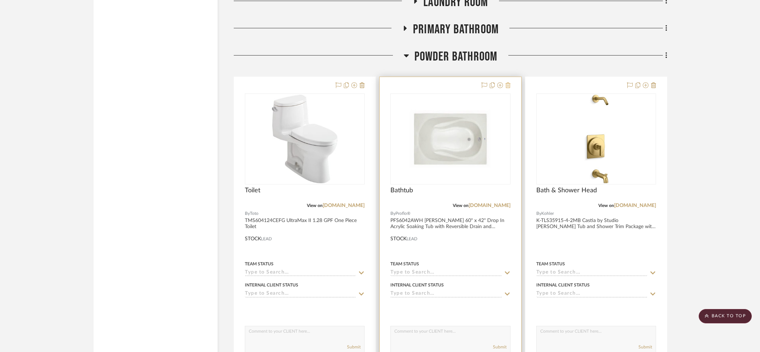
click at [509, 82] on icon at bounding box center [507, 85] width 5 height 6
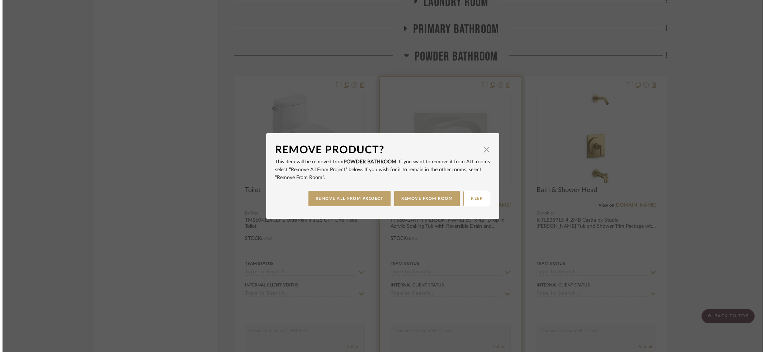
scroll to position [0, 0]
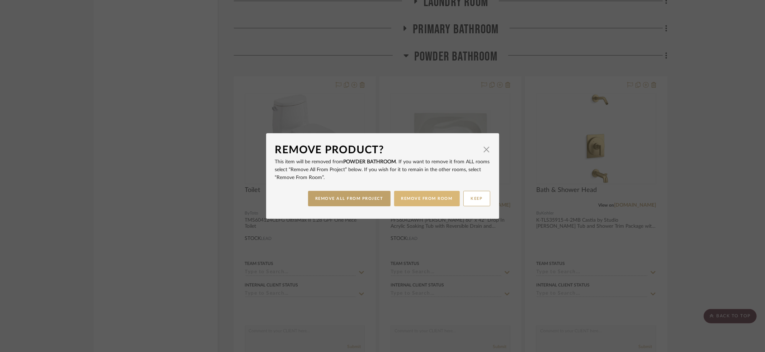
click at [442, 197] on button "REMOVE FROM ROOM" at bounding box center [427, 198] width 66 height 15
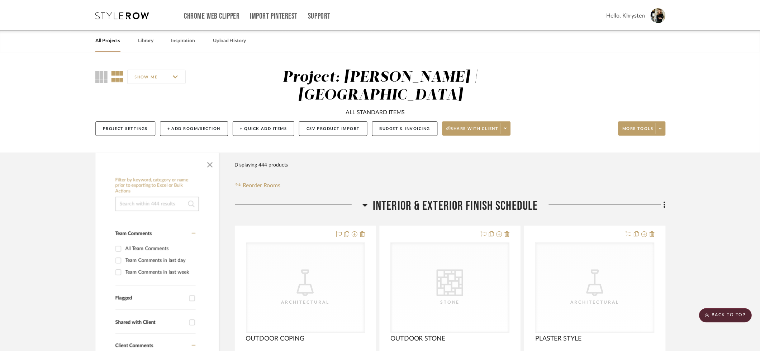
scroll to position [10171, 0]
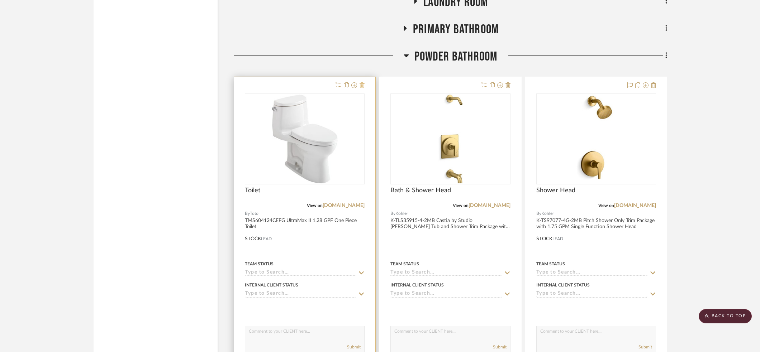
click at [364, 82] on icon at bounding box center [362, 85] width 5 height 6
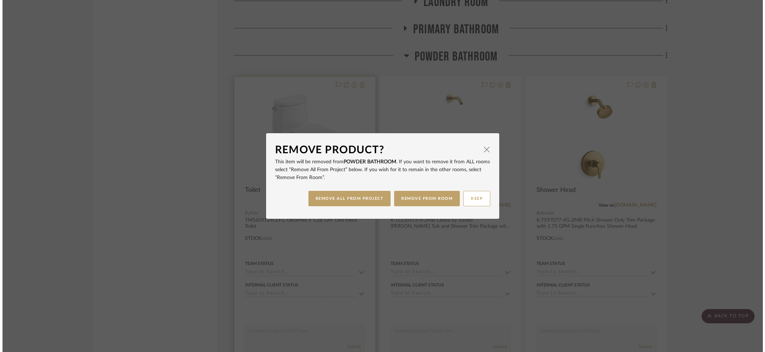
scroll to position [0, 0]
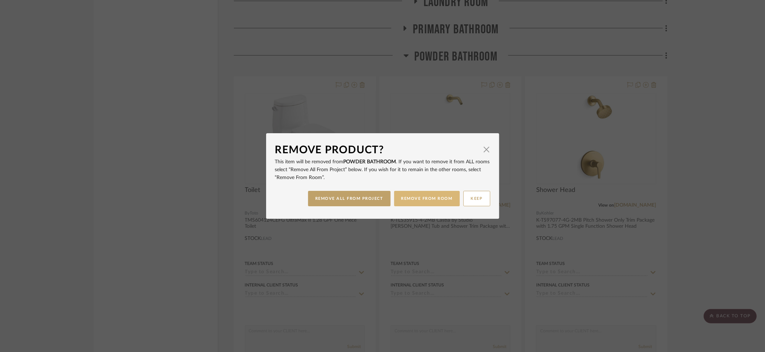
click at [439, 200] on button "REMOVE FROM ROOM" at bounding box center [427, 198] width 66 height 15
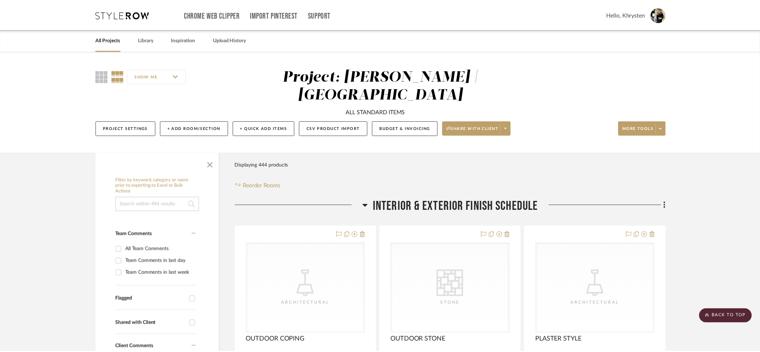
scroll to position [10171, 0]
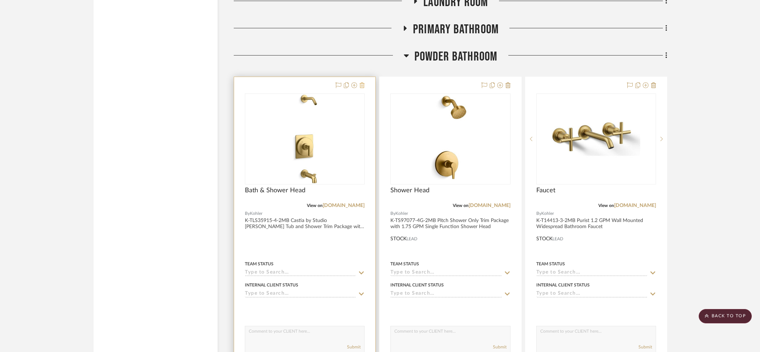
click at [362, 82] on icon at bounding box center [362, 85] width 5 height 6
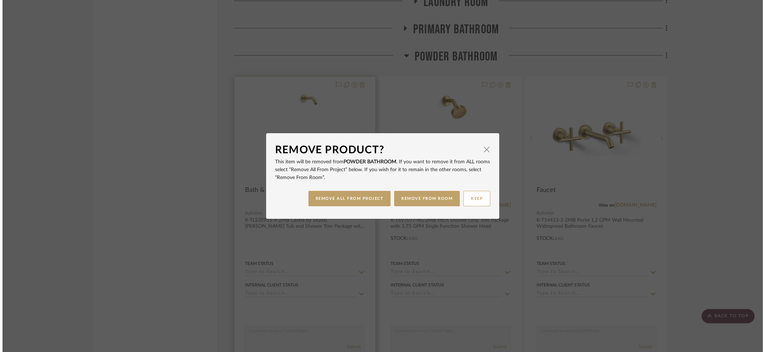
scroll to position [0, 0]
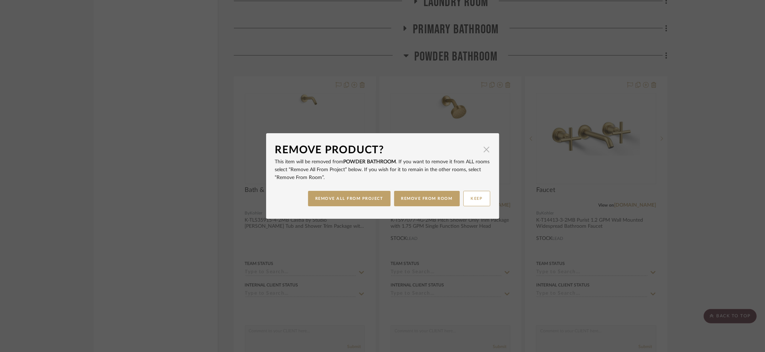
click at [486, 151] on span "button" at bounding box center [486, 149] width 14 height 14
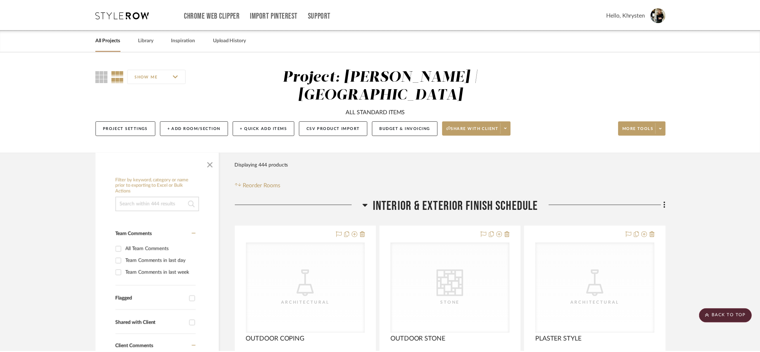
scroll to position [10171, 0]
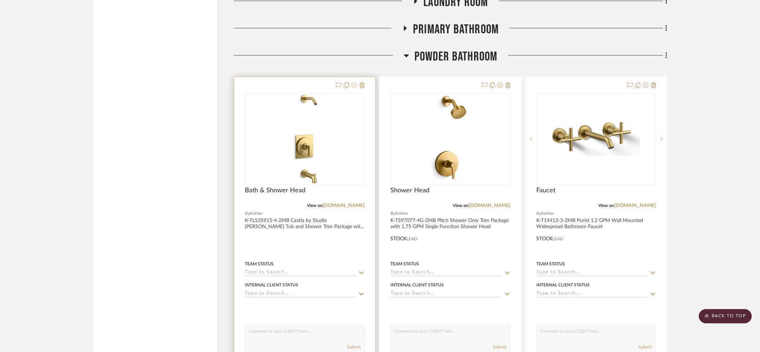
click at [355, 82] on icon at bounding box center [354, 85] width 6 height 6
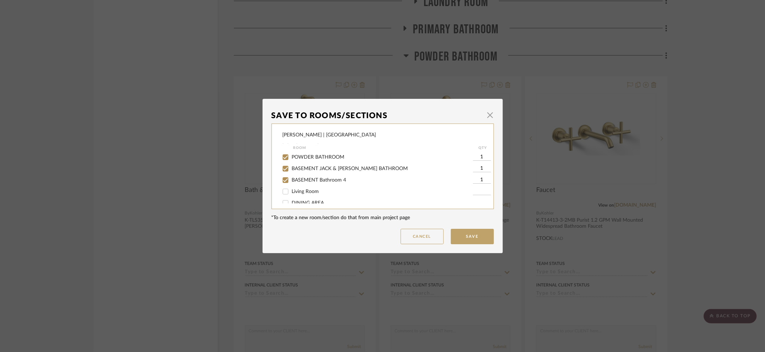
scroll to position [116, 0]
click at [283, 157] on input "POWDER BATHROOM" at bounding box center [285, 156] width 11 height 11
checkbox input "false"
click at [282, 180] on input "BASEMENT Bathroom 4" at bounding box center [285, 178] width 11 height 11
checkbox input "false"
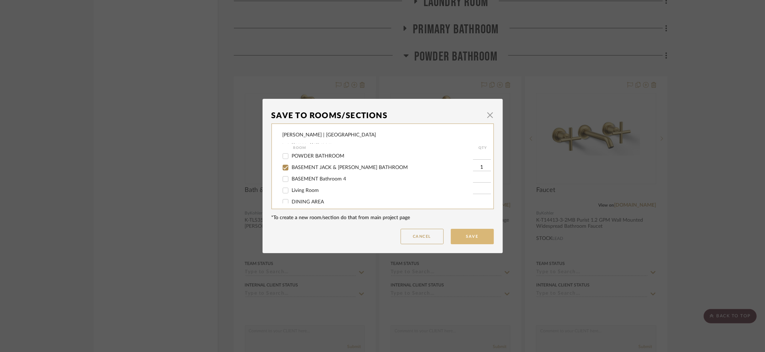
click at [465, 236] on button "Save" at bounding box center [472, 236] width 43 height 15
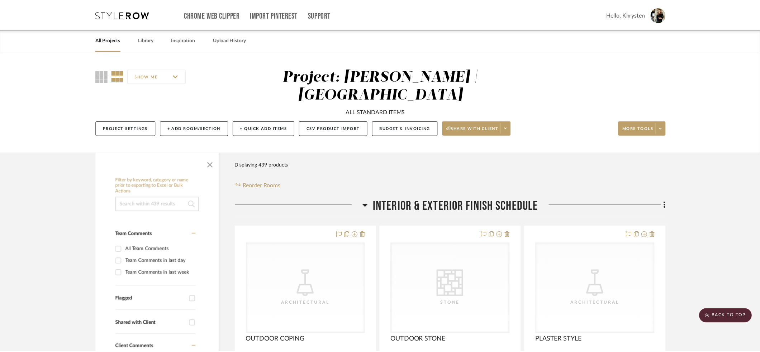
scroll to position [10171, 0]
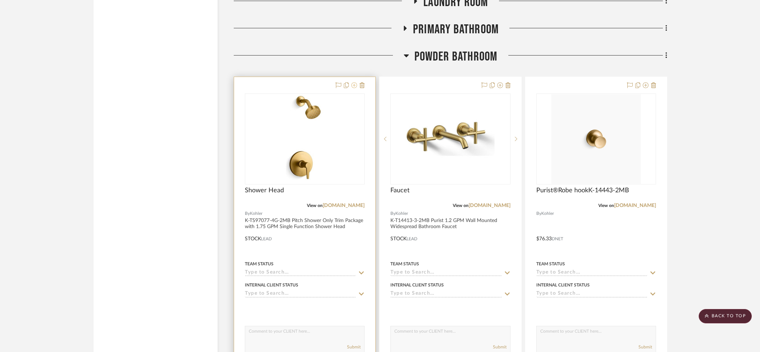
click at [354, 82] on icon at bounding box center [354, 85] width 6 height 6
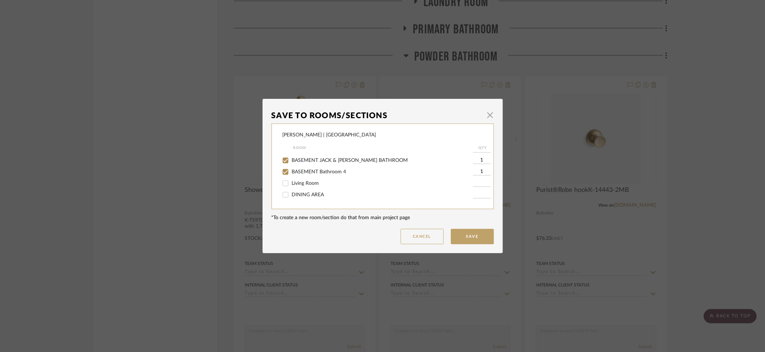
scroll to position [119, 0]
click at [282, 156] on input "POWDER BATHROOM" at bounding box center [285, 153] width 11 height 11
checkbox input "false"
click at [282, 166] on input "BASEMENT JACK & [PERSON_NAME] BATHROOM" at bounding box center [285, 165] width 11 height 11
checkbox input "false"
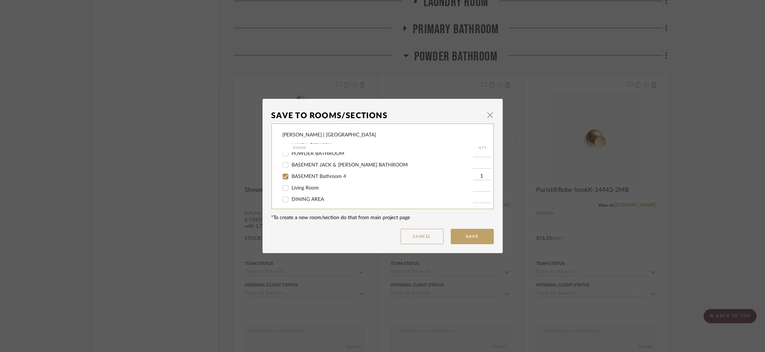
click at [472, 237] on button "Save" at bounding box center [472, 236] width 43 height 15
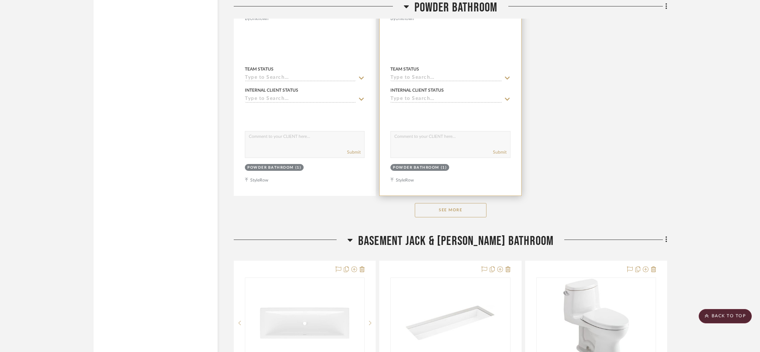
scroll to position [11002, 0]
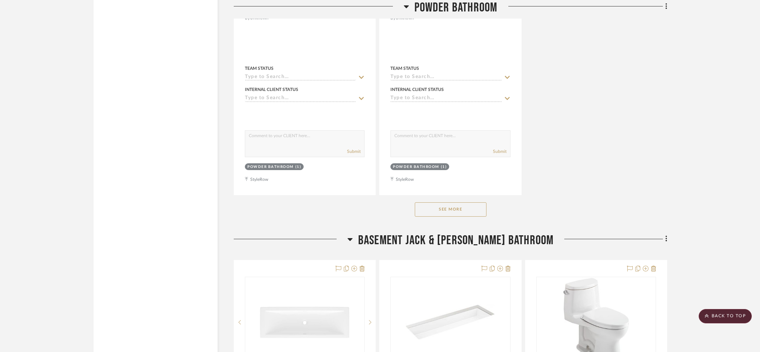
click at [438, 203] on button "See More" at bounding box center [451, 210] width 72 height 14
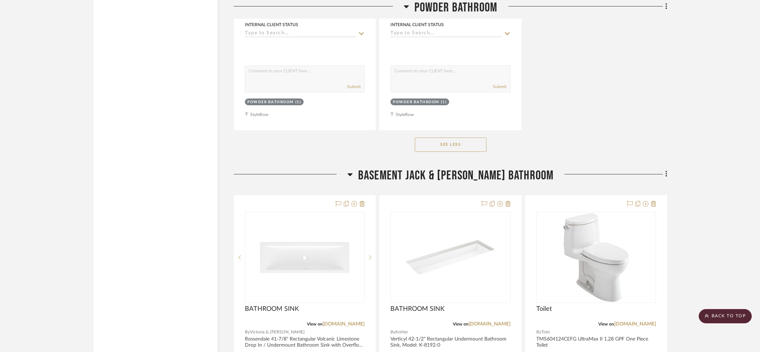
scroll to position [13661, 0]
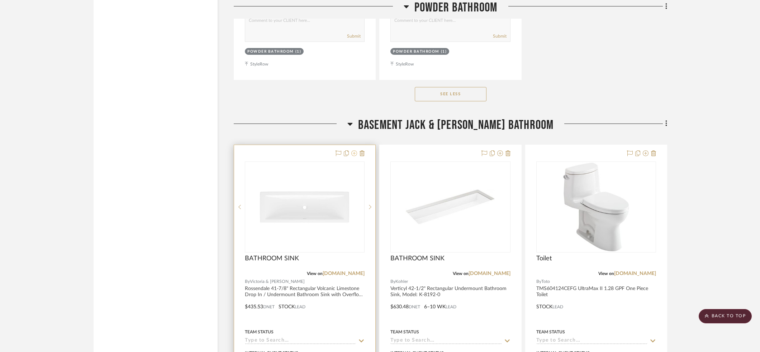
click at [353, 151] on icon at bounding box center [354, 154] width 6 height 6
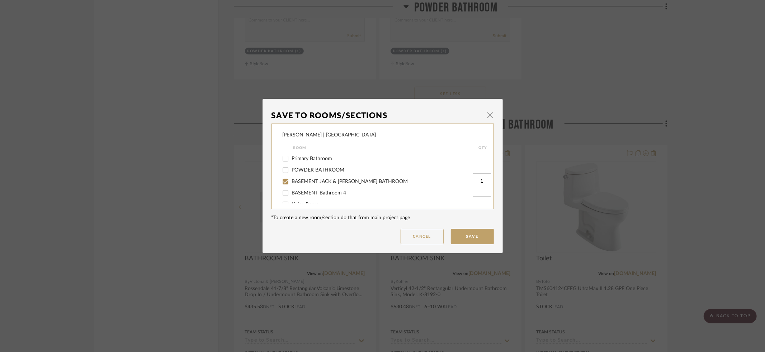
scroll to position [110, 0]
click at [284, 176] on input "BASEMENT JACK & [PERSON_NAME] BATHROOM" at bounding box center [285, 173] width 11 height 11
checkbox input "false"
click at [466, 236] on button "Save" at bounding box center [472, 236] width 43 height 15
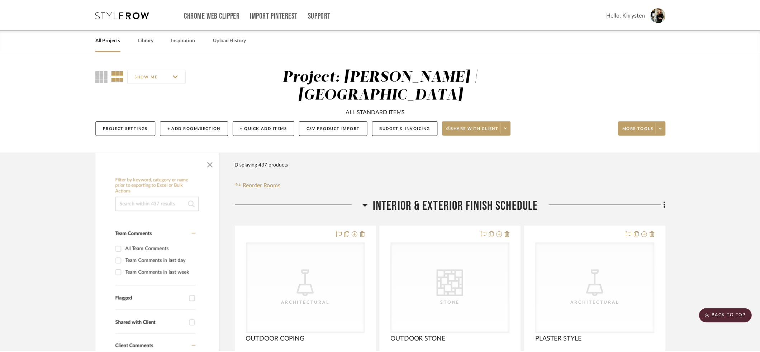
scroll to position [13661, 0]
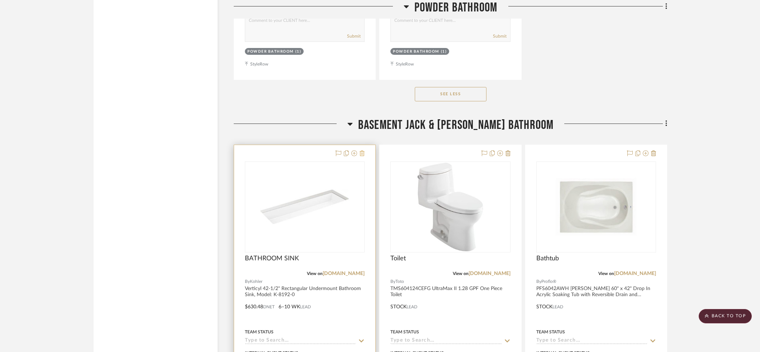
click at [362, 151] on icon at bounding box center [362, 154] width 5 height 6
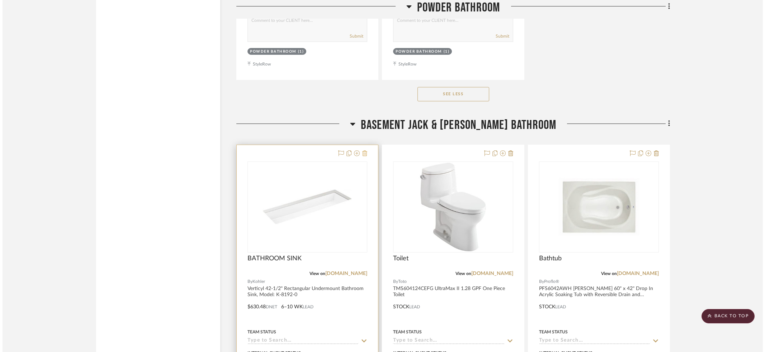
scroll to position [0, 0]
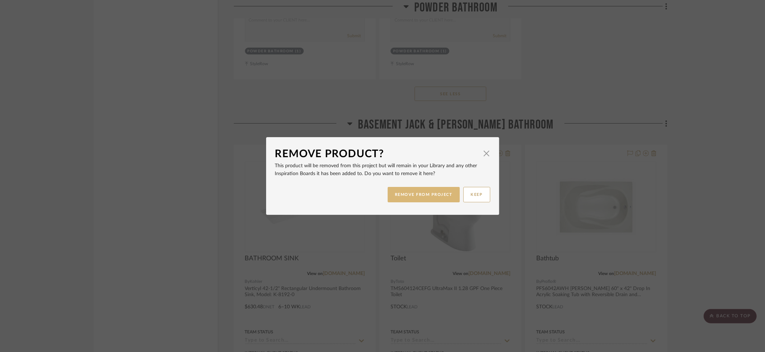
click at [427, 195] on button "REMOVE FROM PROJECT" at bounding box center [423, 194] width 72 height 15
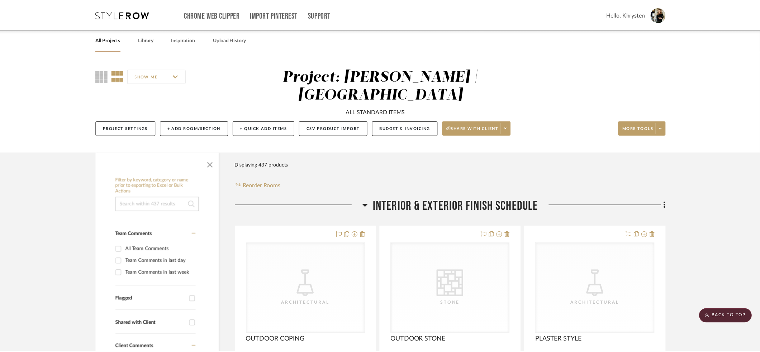
scroll to position [13661, 0]
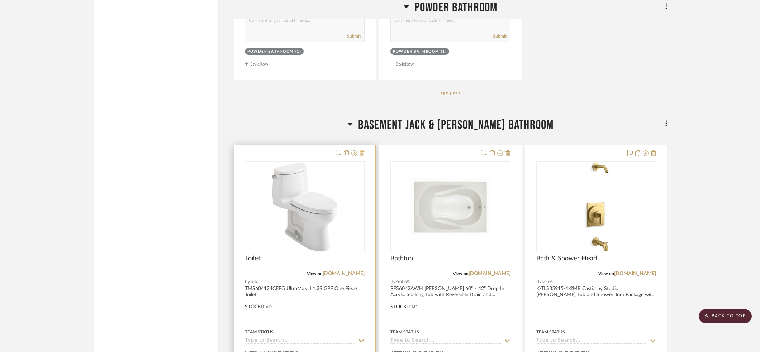
click at [362, 151] on icon at bounding box center [362, 154] width 5 height 6
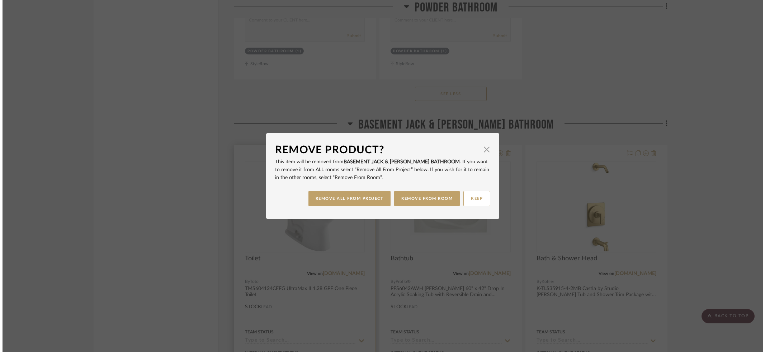
scroll to position [0, 0]
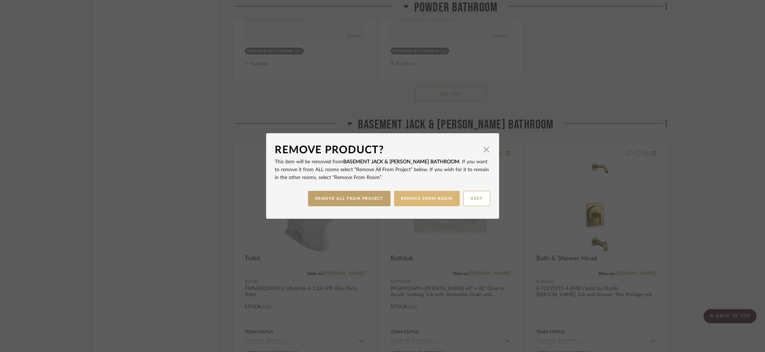
click at [420, 199] on button "REMOVE FROM ROOM" at bounding box center [427, 198] width 66 height 15
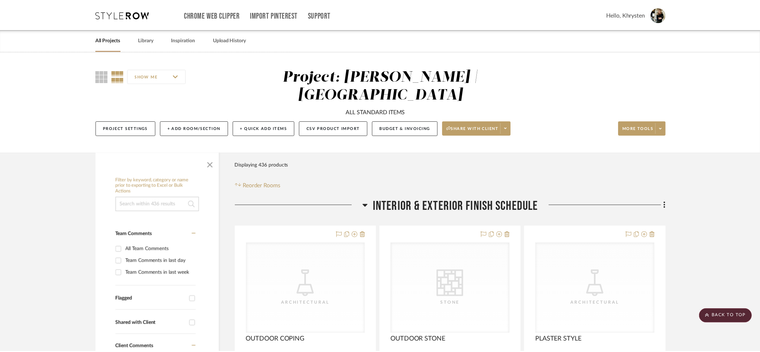
scroll to position [13661, 0]
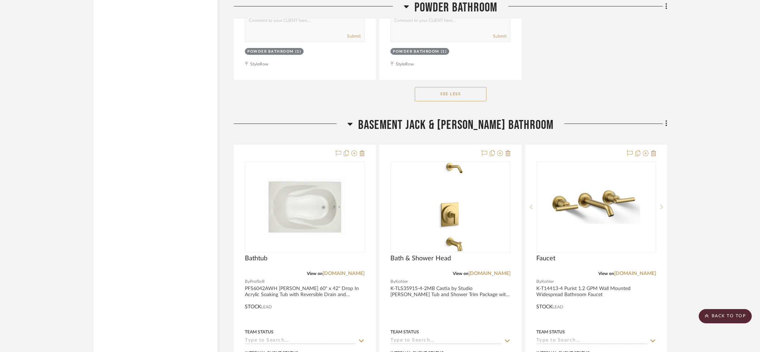
click at [363, 151] on icon at bounding box center [362, 154] width 5 height 6
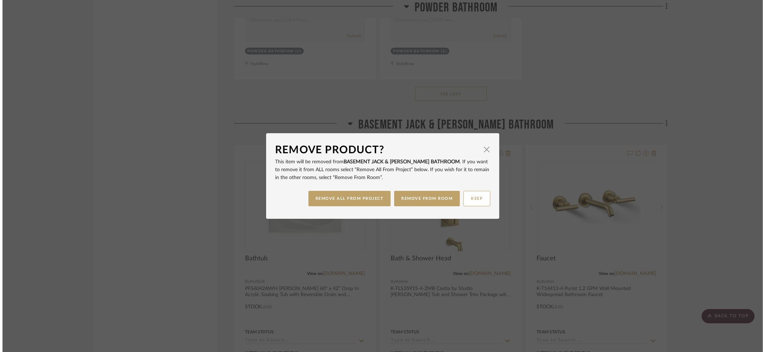
scroll to position [0, 0]
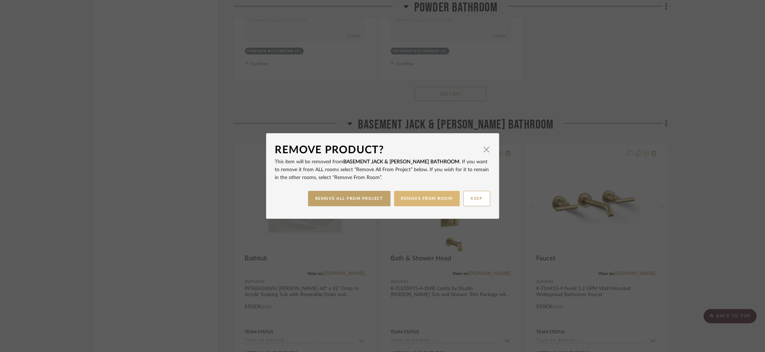
click at [420, 200] on button "REMOVE FROM ROOM" at bounding box center [427, 198] width 66 height 15
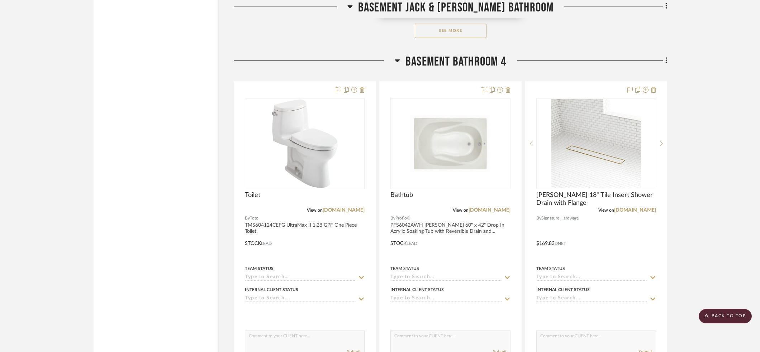
scroll to position [14741, 0]
click at [501, 86] on icon at bounding box center [500, 89] width 6 height 6
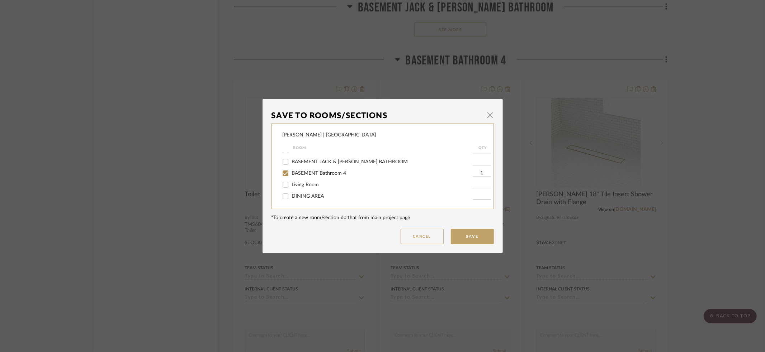
scroll to position [128, 0]
click at [282, 168] on input "BASEMENT Bathroom 4" at bounding box center [285, 167] width 11 height 11
checkbox input "false"
click at [471, 241] on button "Save" at bounding box center [472, 236] width 43 height 15
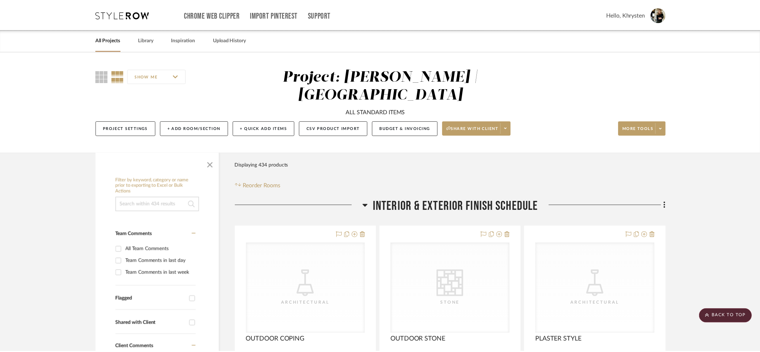
scroll to position [14741, 0]
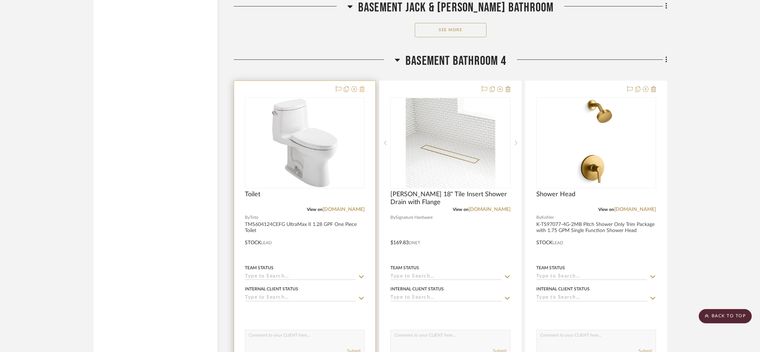
click at [362, 86] on icon at bounding box center [362, 89] width 5 height 6
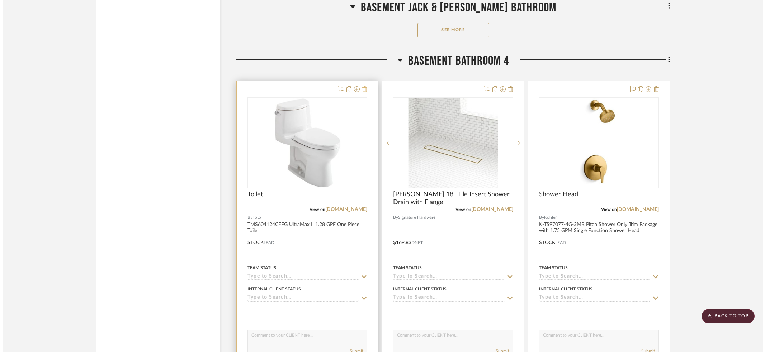
scroll to position [0, 0]
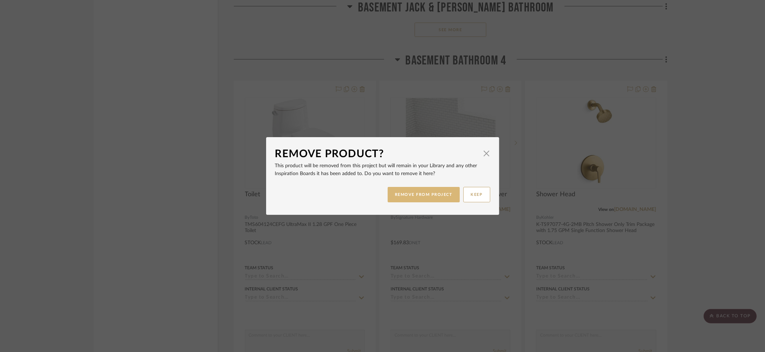
click at [415, 196] on button "REMOVE FROM PROJECT" at bounding box center [423, 194] width 72 height 15
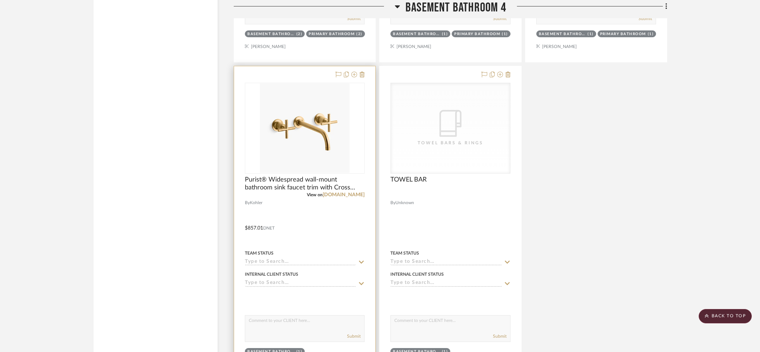
scroll to position [15393, 0]
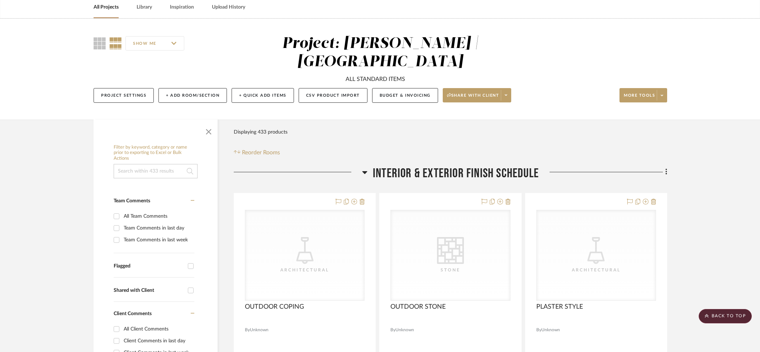
scroll to position [0, 0]
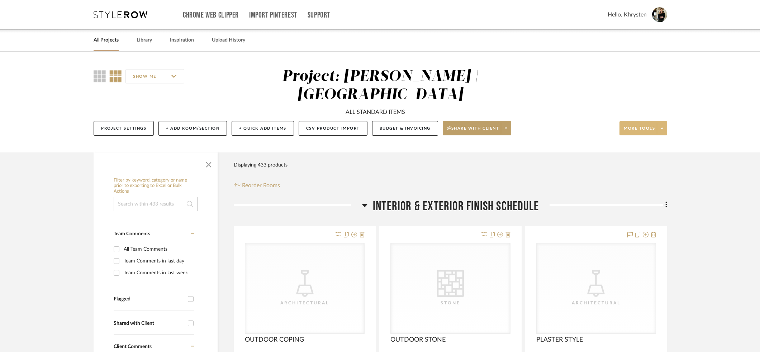
click at [642, 126] on span "More tools" at bounding box center [639, 131] width 31 height 11
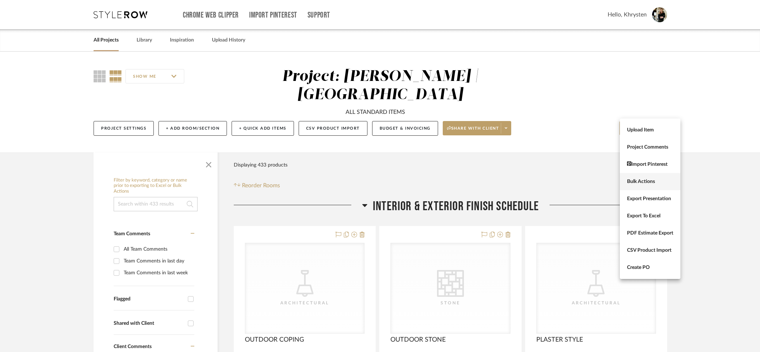
click at [643, 182] on span "Bulk Actions" at bounding box center [650, 182] width 46 height 6
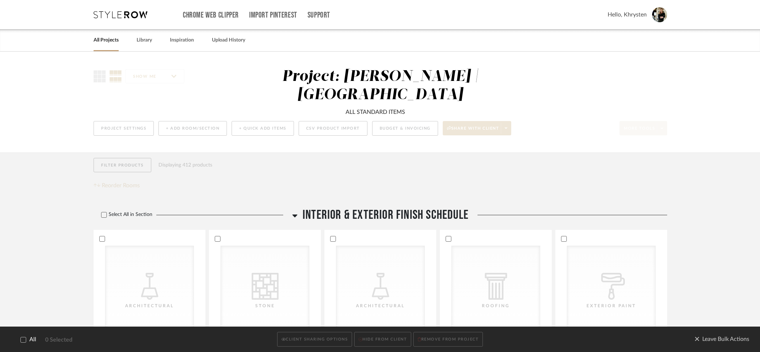
click at [23, 340] on icon at bounding box center [23, 340] width 5 height 5
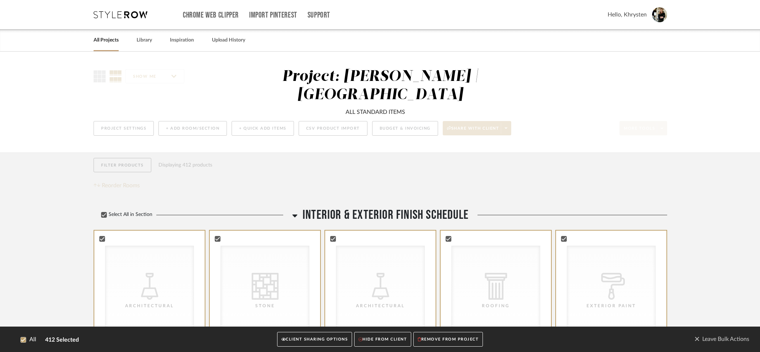
click at [319, 338] on button "CLIENT SHARING OPTIONS" at bounding box center [314, 340] width 75 height 15
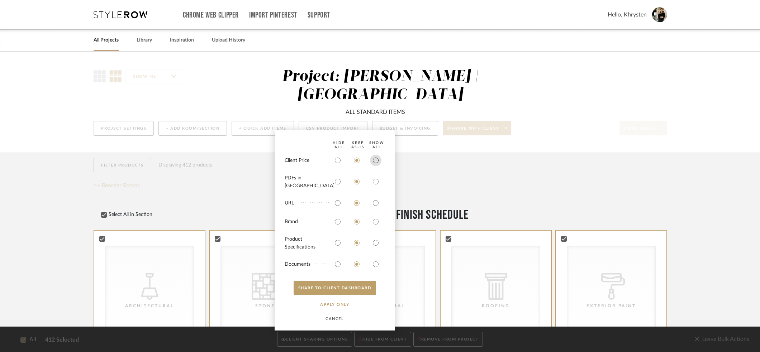
click at [376, 166] on input "radio" at bounding box center [375, 160] width 11 height 11
radio input "true"
drag, startPoint x: 376, startPoint y: 185, endPoint x: 374, endPoint y: 226, distance: 40.6
click at [376, 186] on input "radio" at bounding box center [375, 181] width 11 height 11
radio input "true"
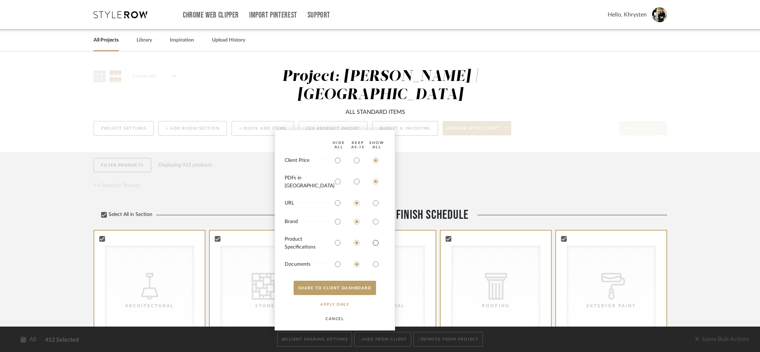
click at [375, 243] on input "radio" at bounding box center [375, 242] width 11 height 11
radio input "true"
drag, startPoint x: 377, startPoint y: 265, endPoint x: 362, endPoint y: 280, distance: 21.8
click at [377, 265] on input "radio" at bounding box center [375, 264] width 11 height 11
radio input "true"
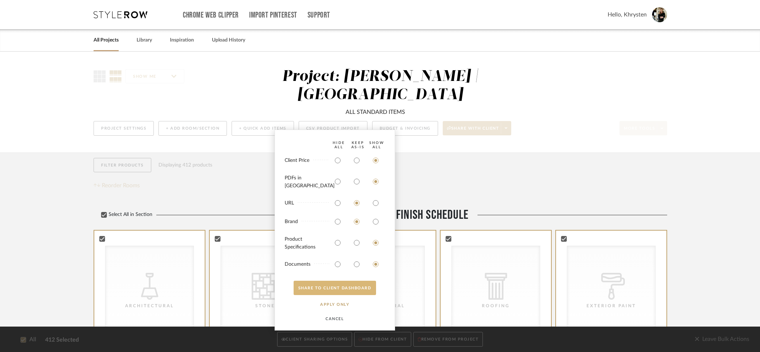
click at [354, 290] on button "SHARE TO CLIENT Dashboard" at bounding box center [335, 288] width 82 height 14
